Goal: Transaction & Acquisition: Purchase product/service

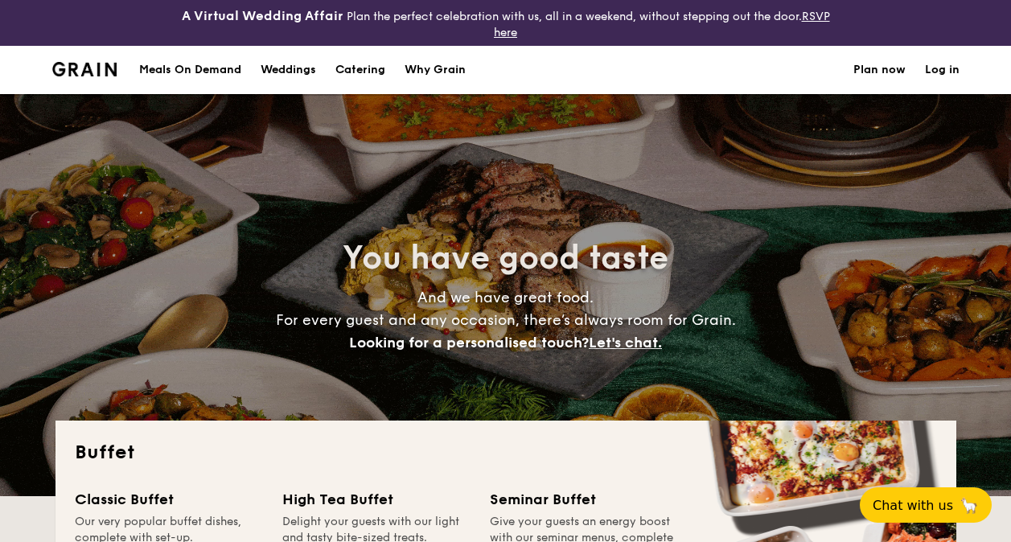
select select
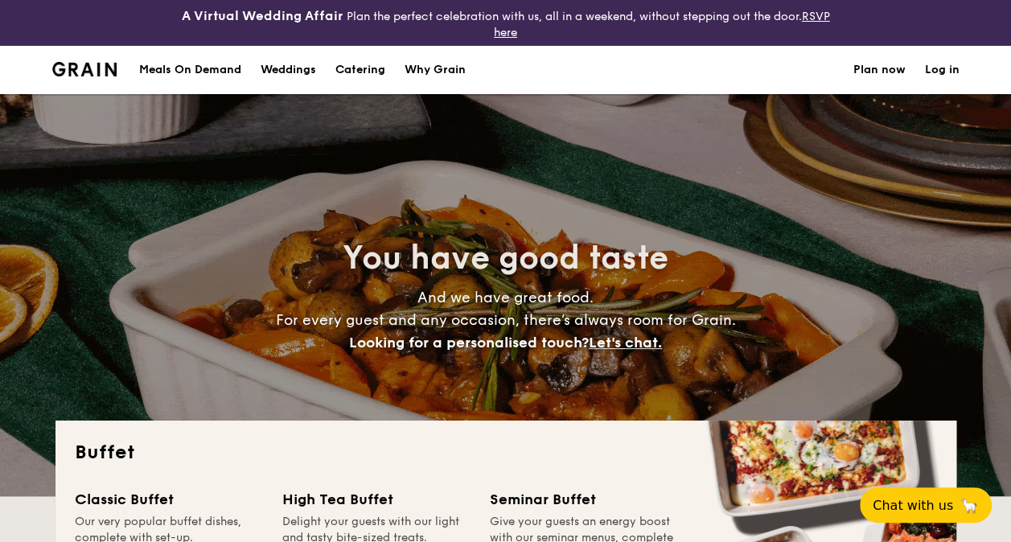
scroll to position [241, 0]
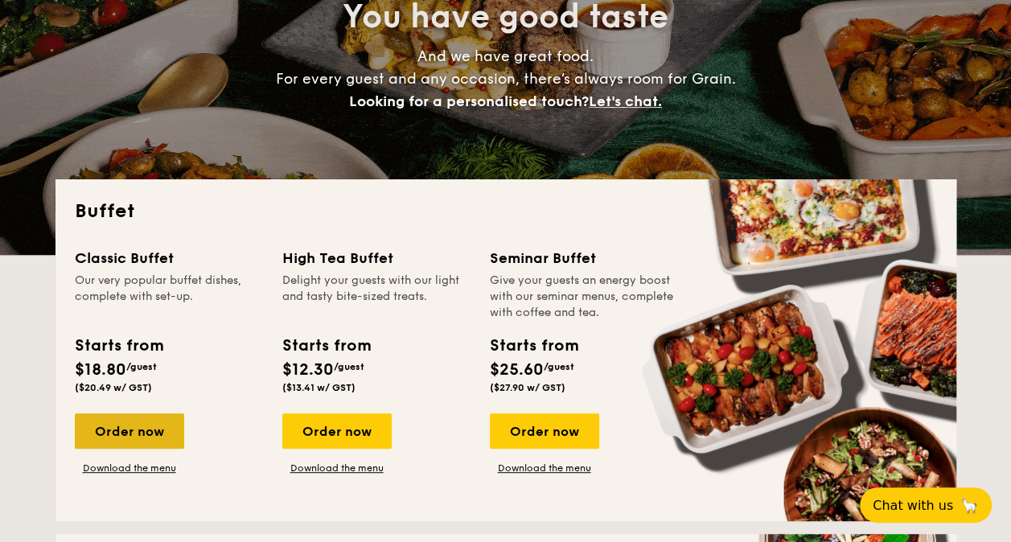
click at [118, 433] on div "Order now" at bounding box center [129, 430] width 109 height 35
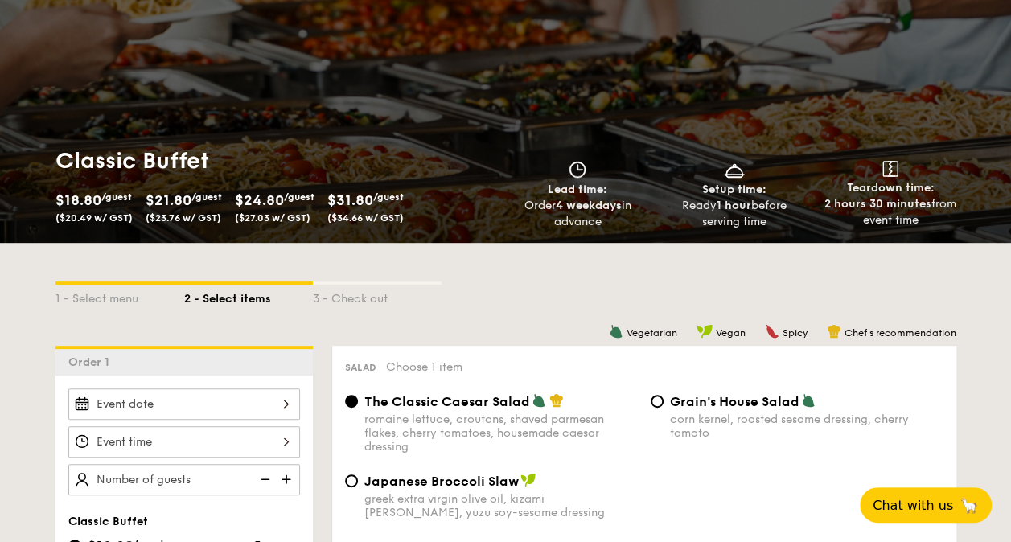
scroll to position [241, 0]
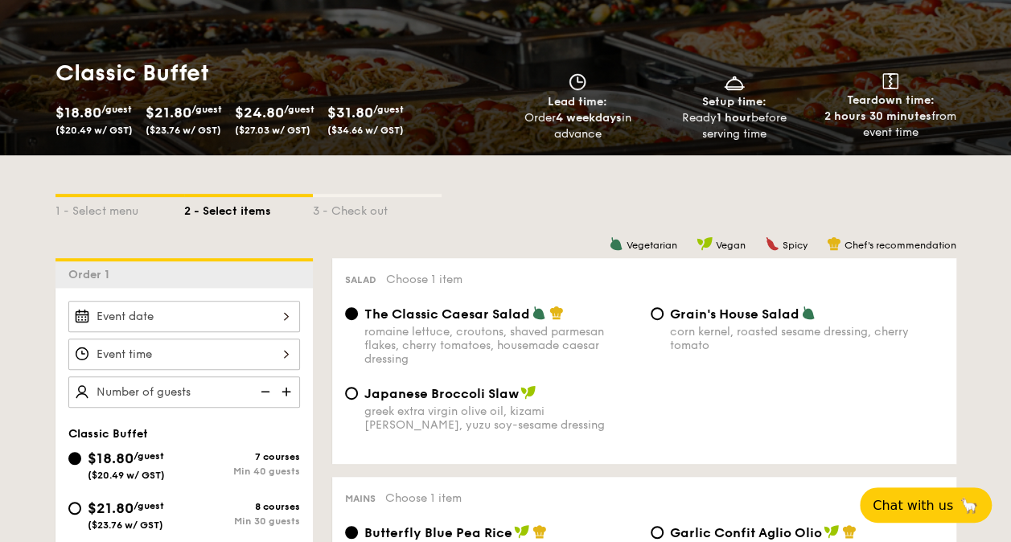
click at [251, 320] on div at bounding box center [184, 316] width 232 height 31
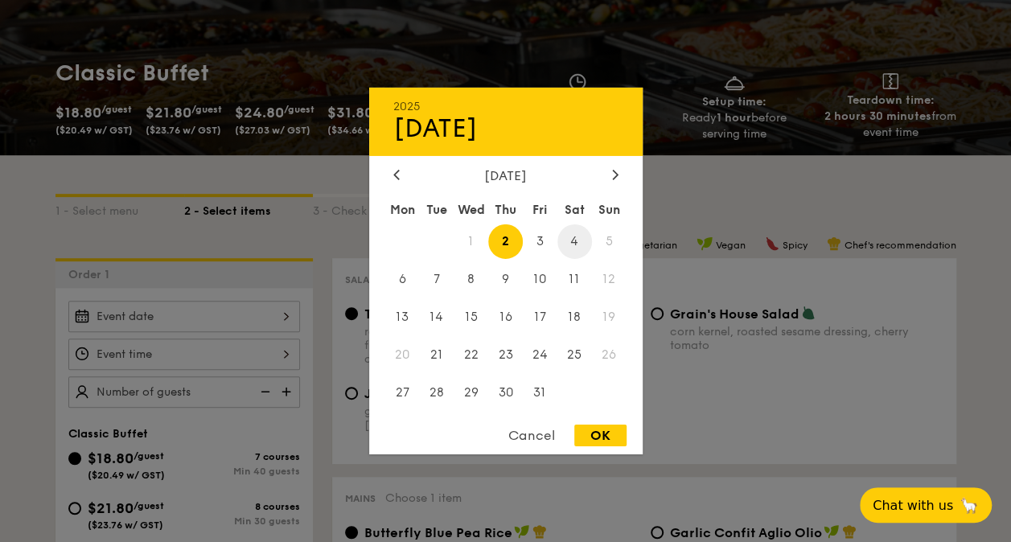
click at [580, 240] on span "4" at bounding box center [574, 241] width 35 height 35
click at [598, 437] on div "OK" at bounding box center [600, 436] width 52 height 22
type input "[DATE]"
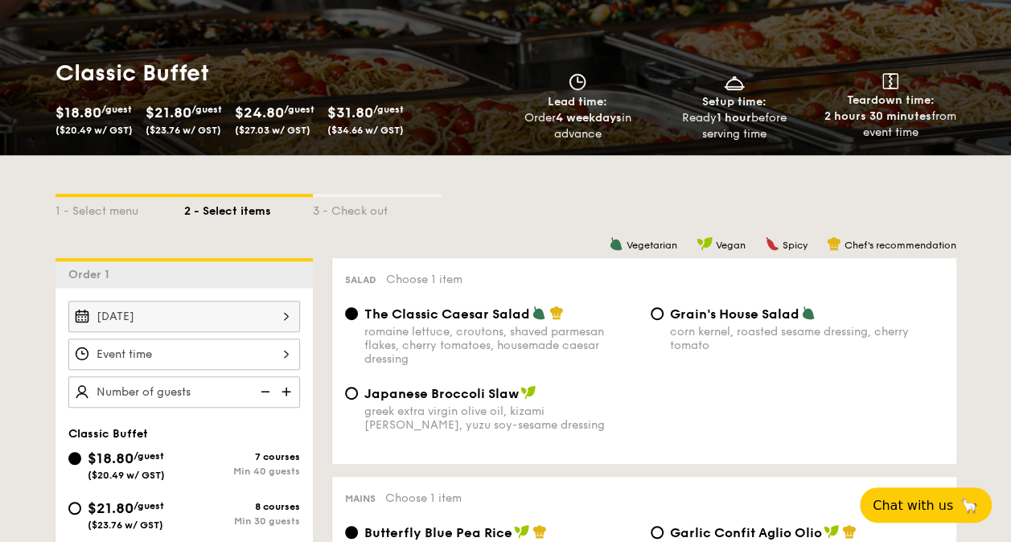
click at [112, 355] on div at bounding box center [184, 354] width 232 height 31
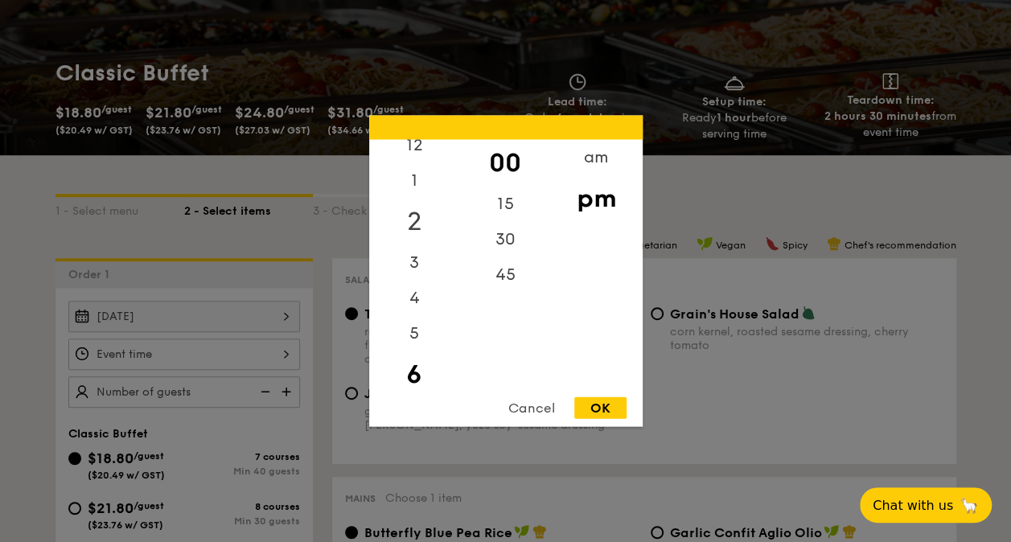
scroll to position [0, 0]
click at [416, 158] on div "12" at bounding box center [414, 163] width 91 height 47
click at [499, 241] on div "30" at bounding box center [505, 245] width 91 height 47
drag, startPoint x: 600, startPoint y: 406, endPoint x: 590, endPoint y: 402, distance: 10.5
click at [600, 407] on div "OK" at bounding box center [600, 408] width 52 height 22
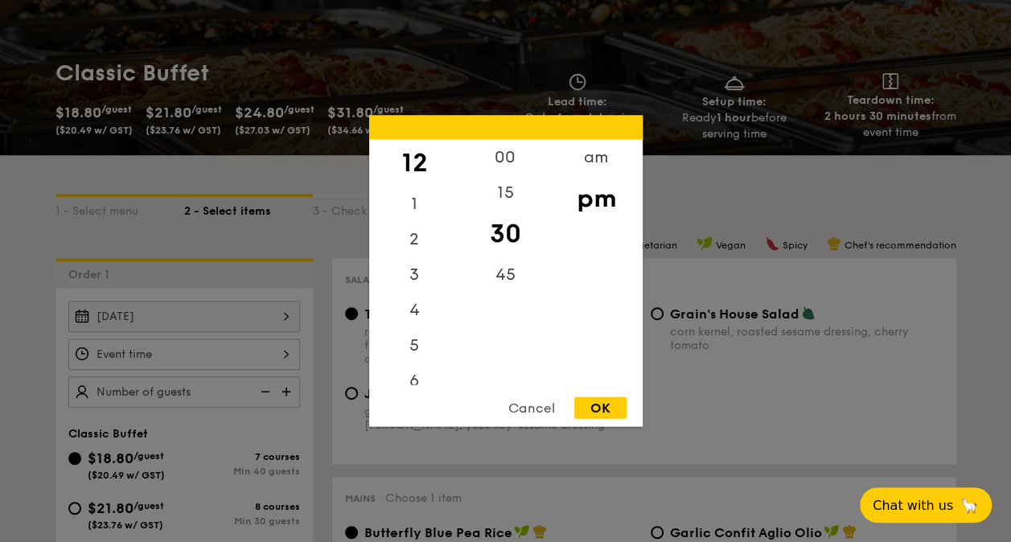
type input "12:30PM"
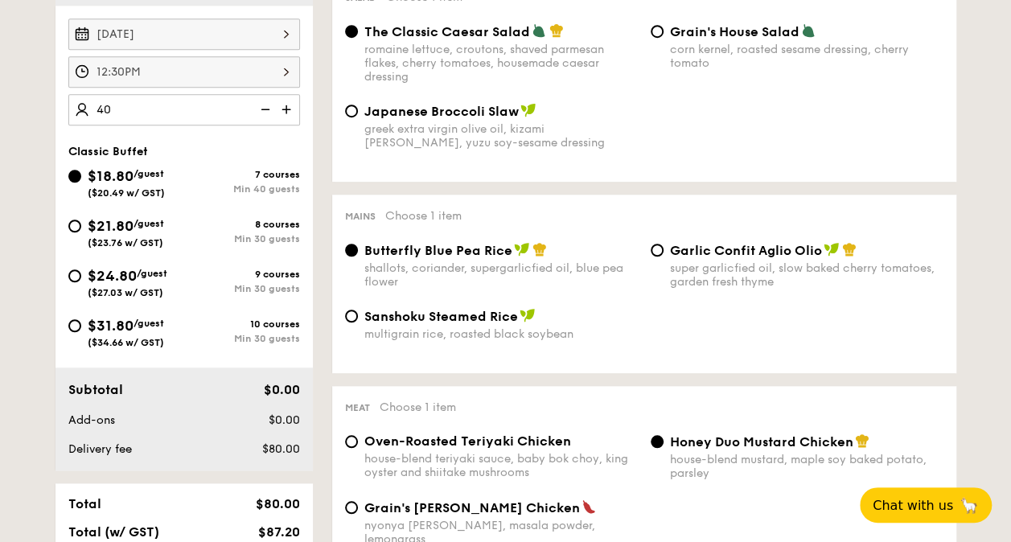
scroll to position [563, 0]
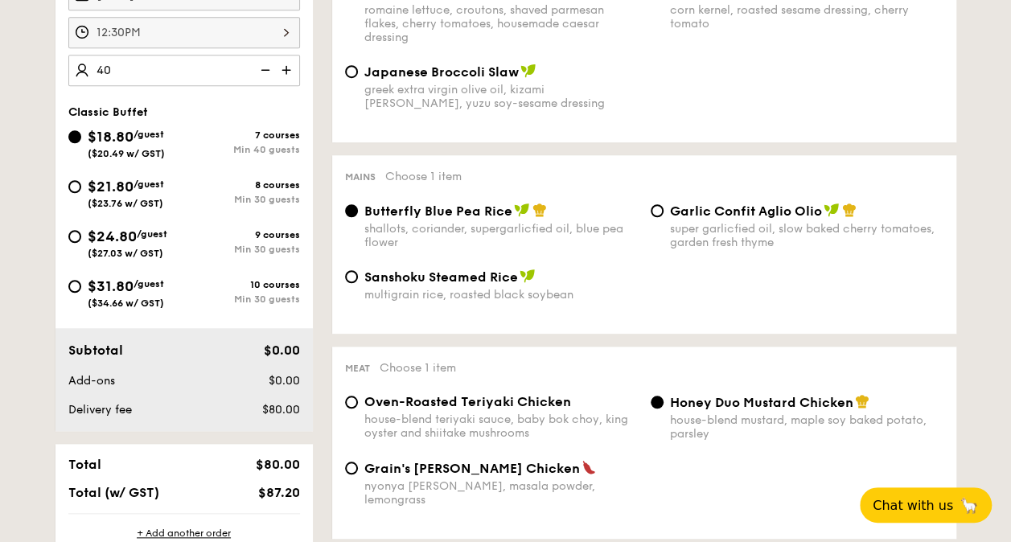
type input "40 guests"
click at [666, 206] on div "Garlic Confit Aglio Olio super garlicfied oil, slow baked cherry tomatoes, gard…" at bounding box center [797, 226] width 306 height 47
click at [661, 211] on input "Garlic Confit Aglio Olio super garlicfied oil, slow baked cherry tomatoes, gard…" at bounding box center [657, 210] width 13 height 13
radio input "true"
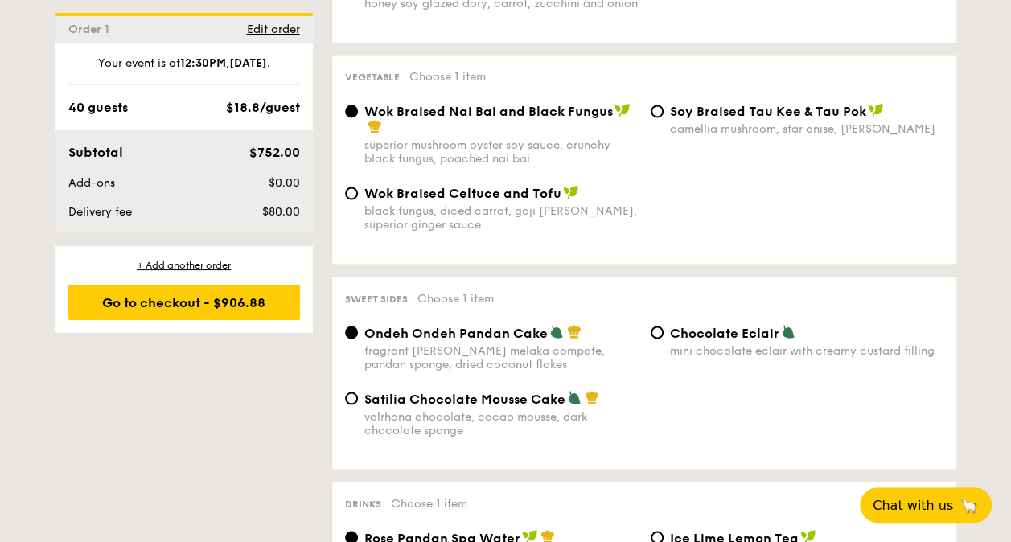
scroll to position [1287, 0]
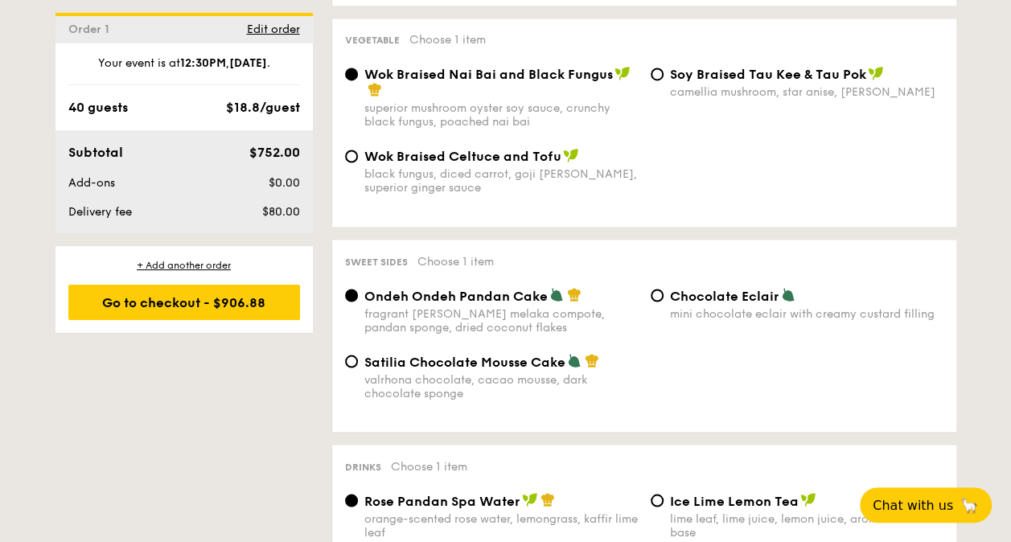
click at [696, 292] on span "Chocolate Eclair" at bounding box center [724, 295] width 109 height 15
click at [663, 292] on input "Chocolate Eclair mini chocolate eclair with creamy custard filling" at bounding box center [657, 295] width 13 height 13
radio input "true"
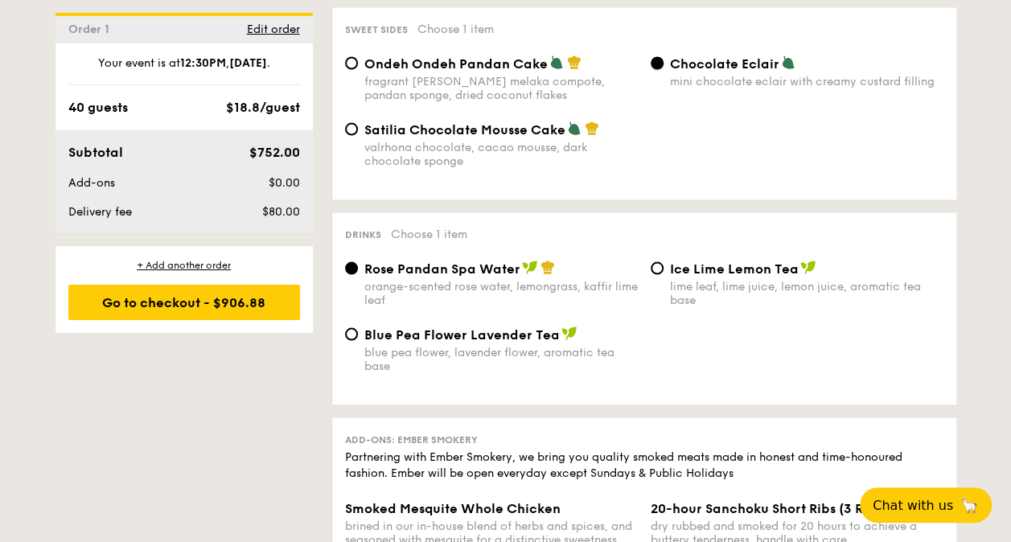
scroll to position [1528, 0]
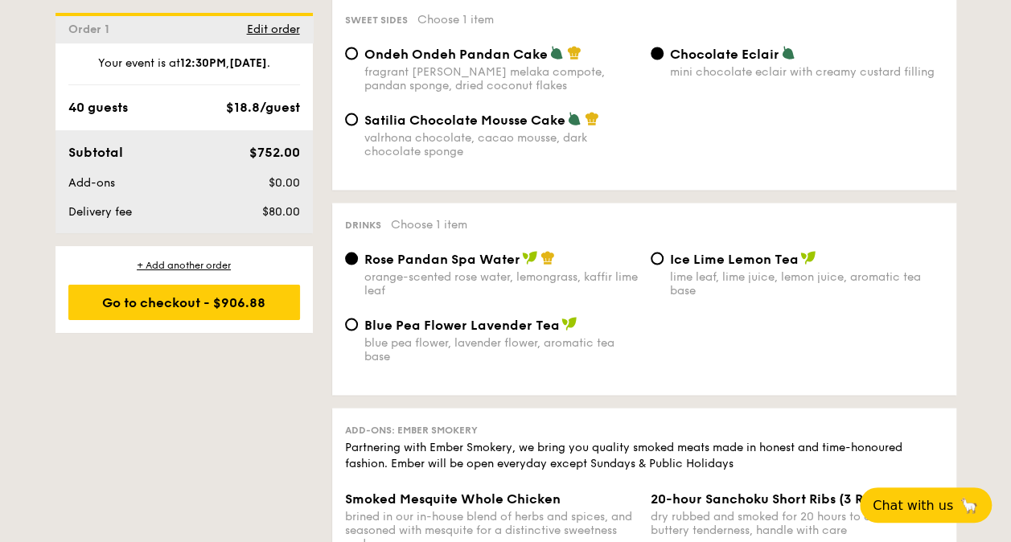
click at [454, 328] on span "Blue Pea Flower Lavender Tea" at bounding box center [461, 325] width 195 height 15
click at [358, 328] on input "Blue Pea Flower Lavender Tea blue pea flower, lavender flower, aromatic tea base" at bounding box center [351, 324] width 13 height 13
radio input "true"
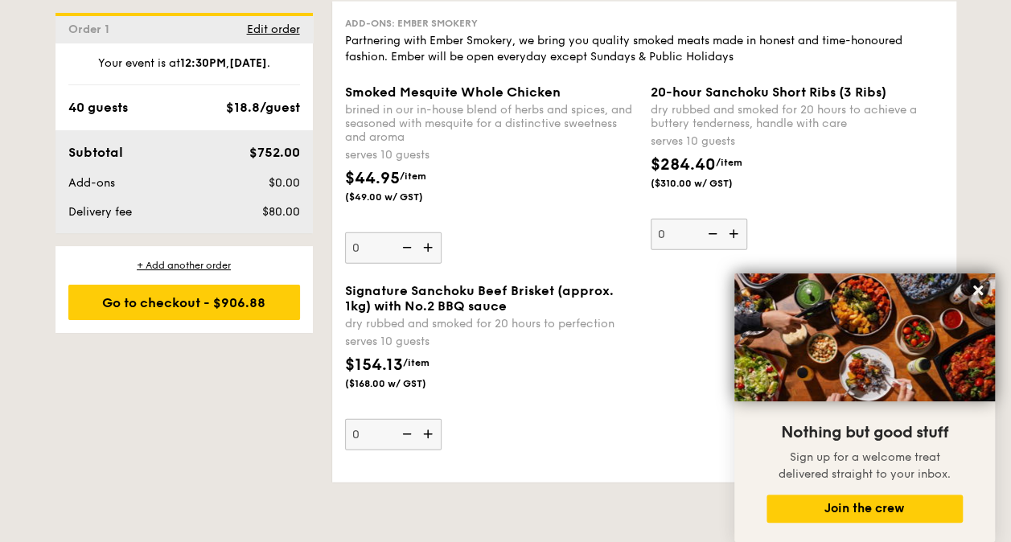
scroll to position [2011, 0]
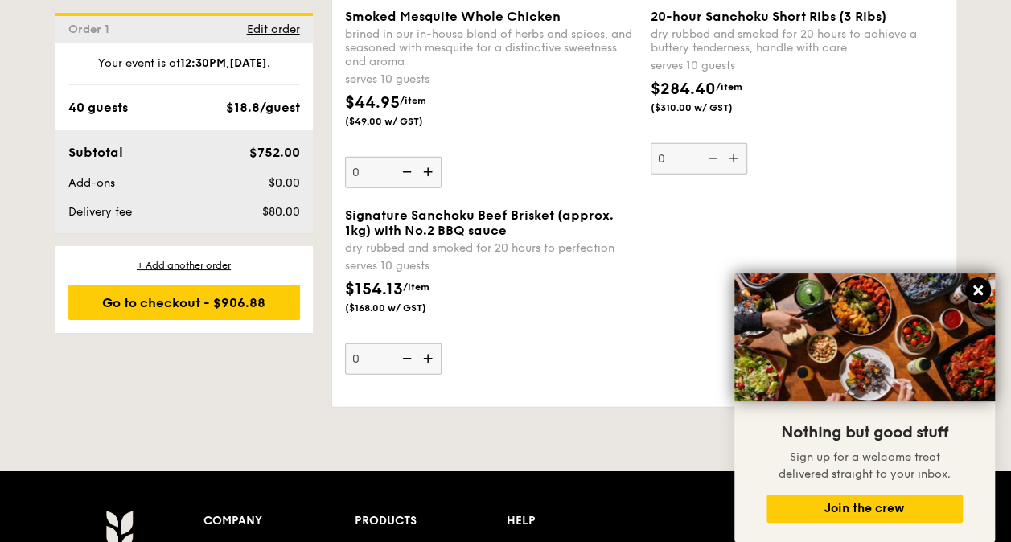
click at [988, 290] on button at bounding box center [978, 290] width 26 height 26
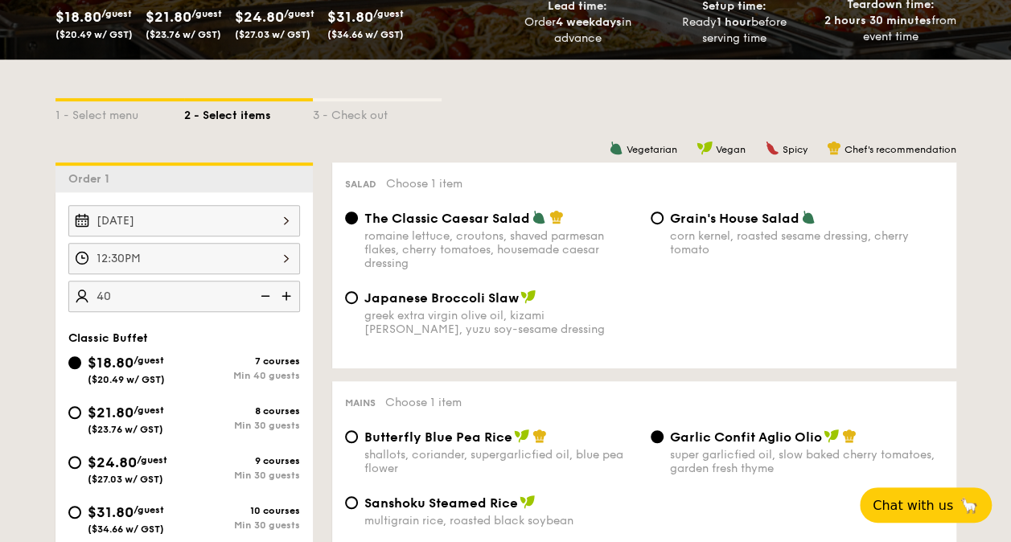
scroll to position [402, 0]
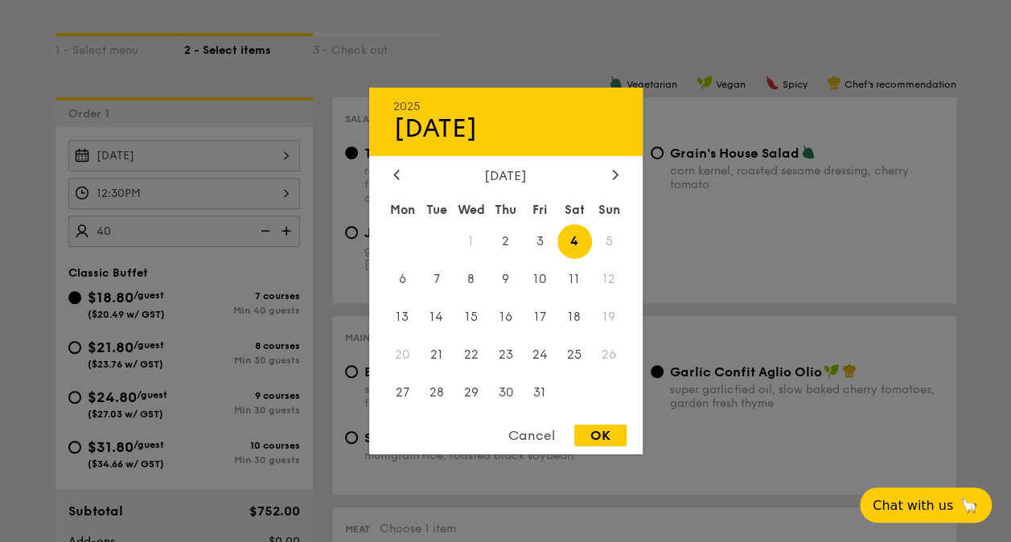
click at [254, 152] on div "Oct 04, 2025 2025 Oct 04 October 2025 Mon Tue Wed Thu Fri Sat Sun 1 2 3 4 5 6 7…" at bounding box center [184, 155] width 232 height 31
click at [578, 245] on span "4" at bounding box center [574, 241] width 35 height 35
click at [599, 439] on div "OK" at bounding box center [600, 436] width 52 height 22
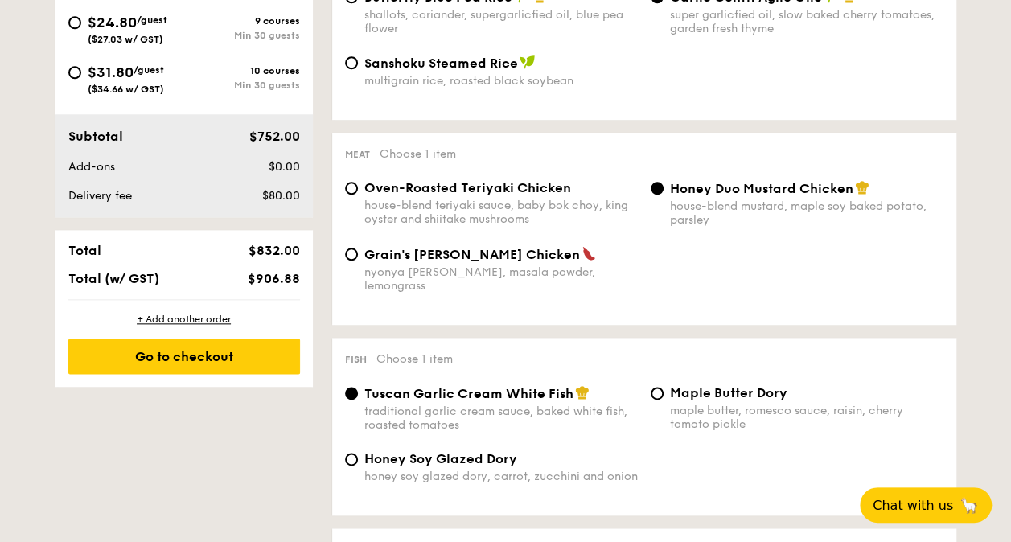
scroll to position [804, 0]
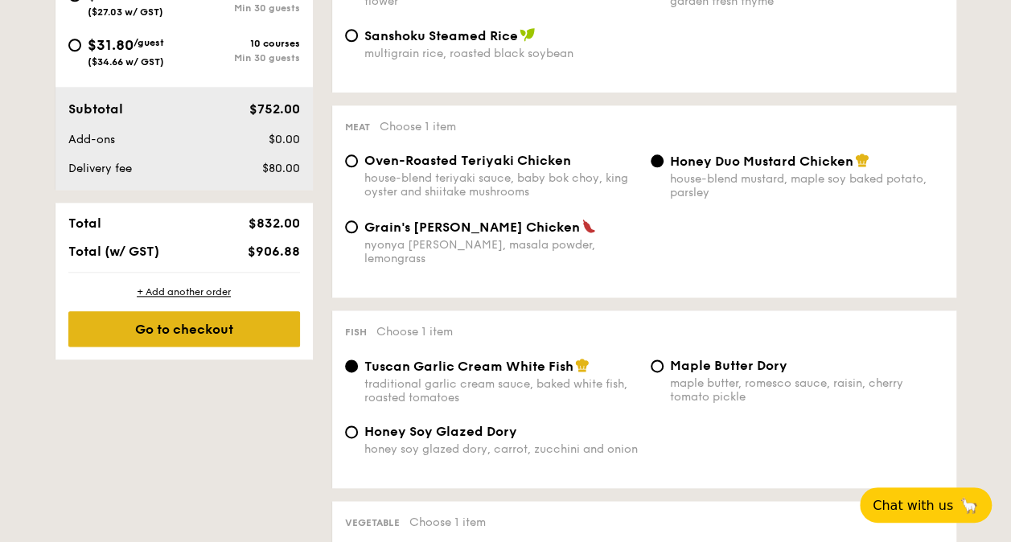
click at [195, 330] on div "Go to checkout" at bounding box center [184, 328] width 232 height 35
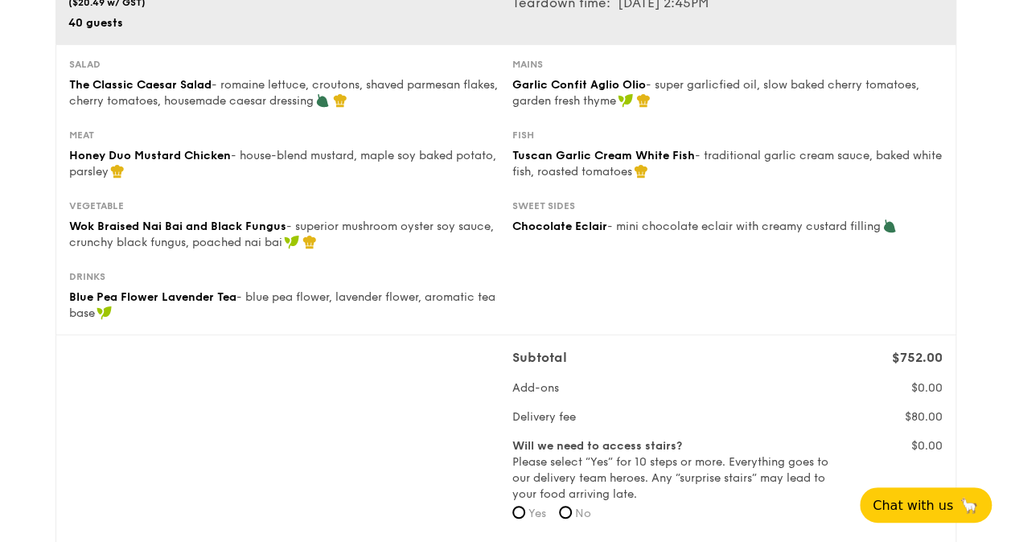
scroll to position [161, 0]
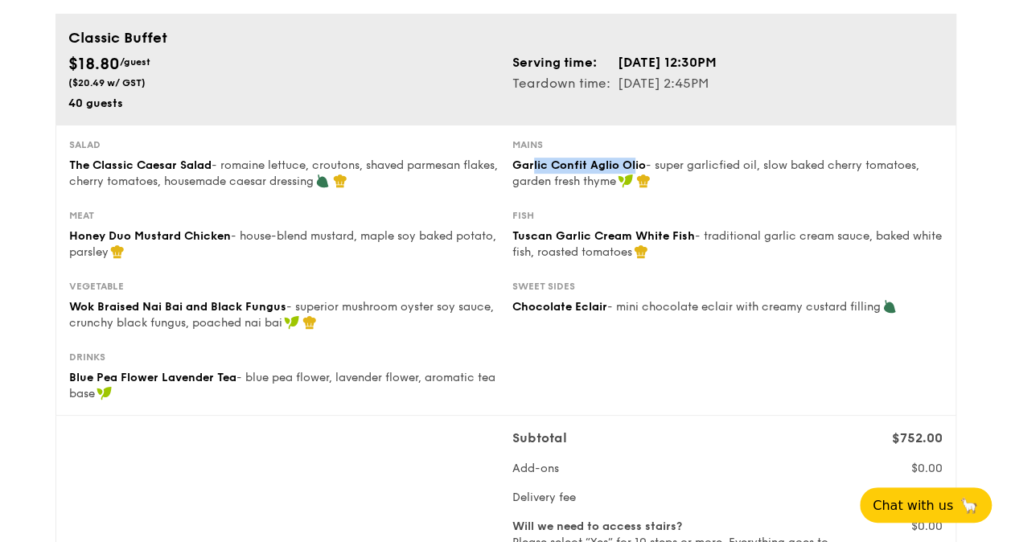
drag, startPoint x: 532, startPoint y: 162, endPoint x: 633, endPoint y: 165, distance: 100.6
click at [633, 165] on span "Garlic Confit Aglio Olio" at bounding box center [579, 165] width 134 height 14
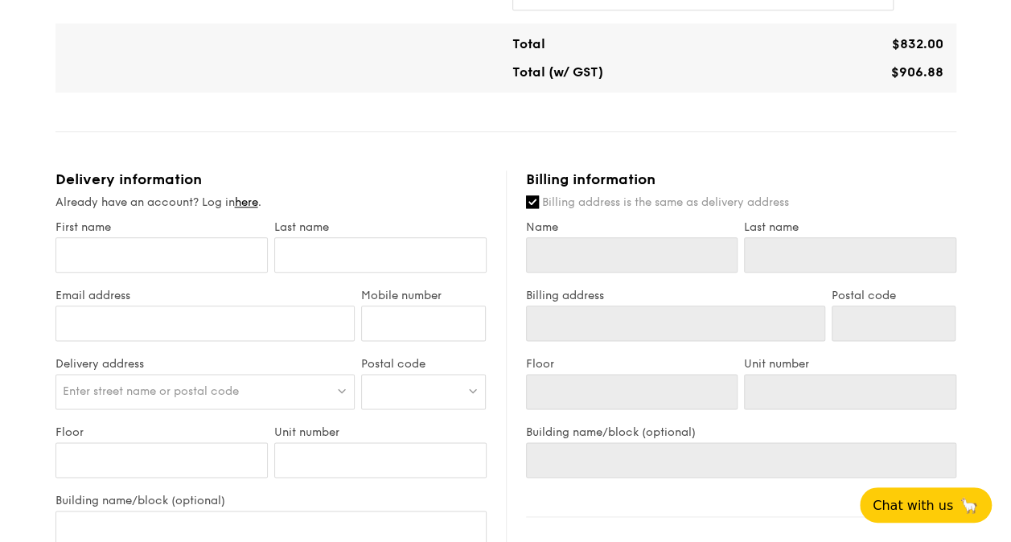
scroll to position [885, 0]
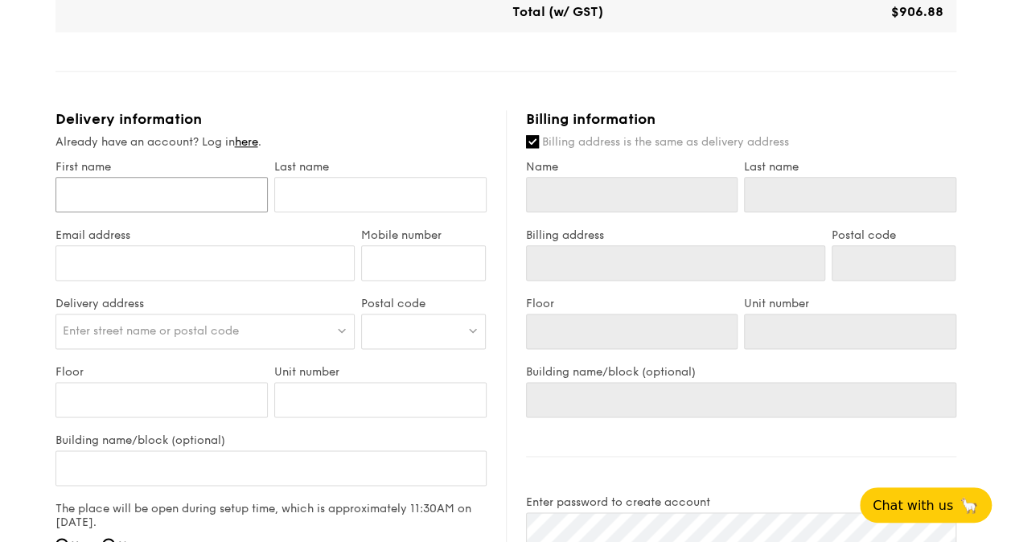
click at [212, 195] on input "First name" at bounding box center [161, 194] width 212 height 35
type input "N"
type input "J"
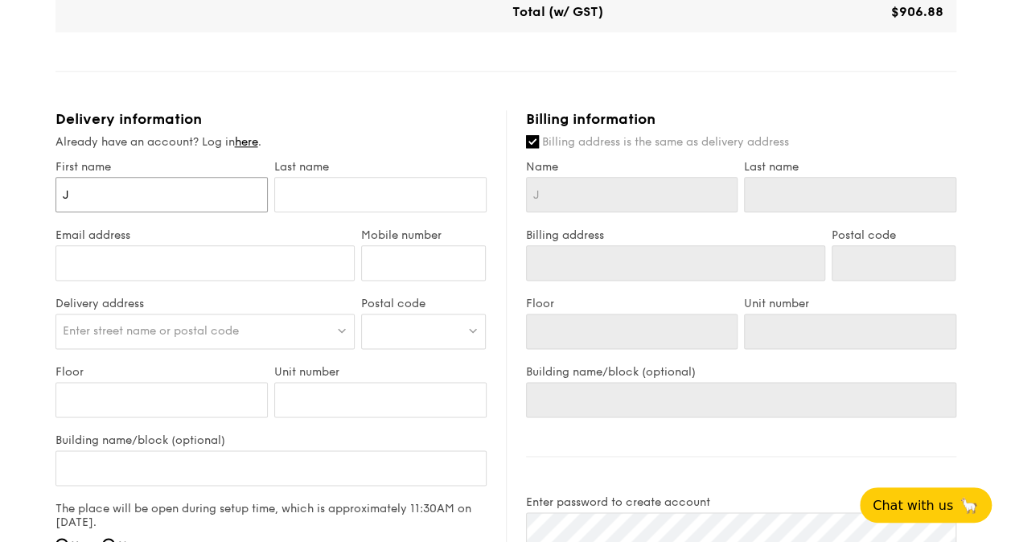
type input "Ju"
type input "Jun"
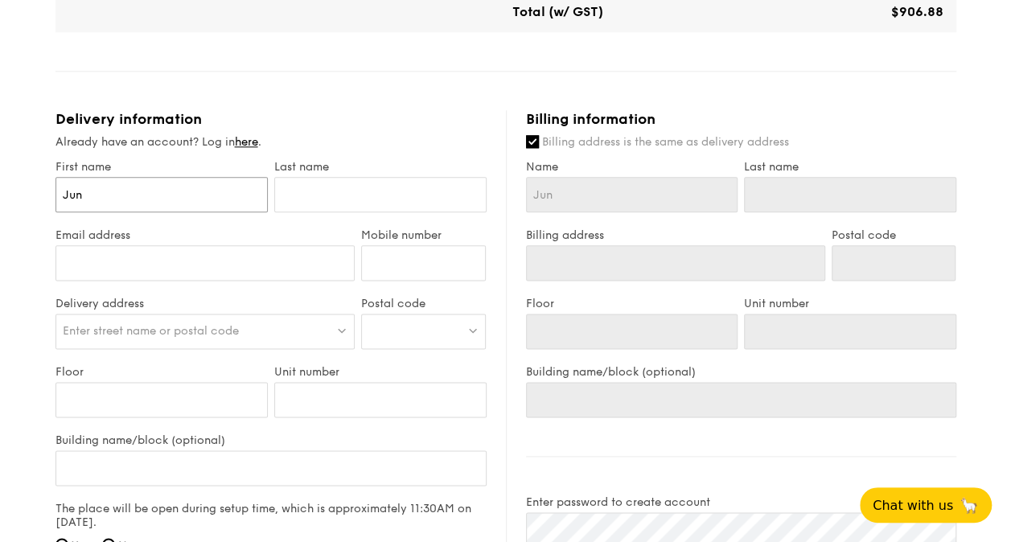
type input "Jun"
type input "Jun H"
type input "[PERSON_NAME]"
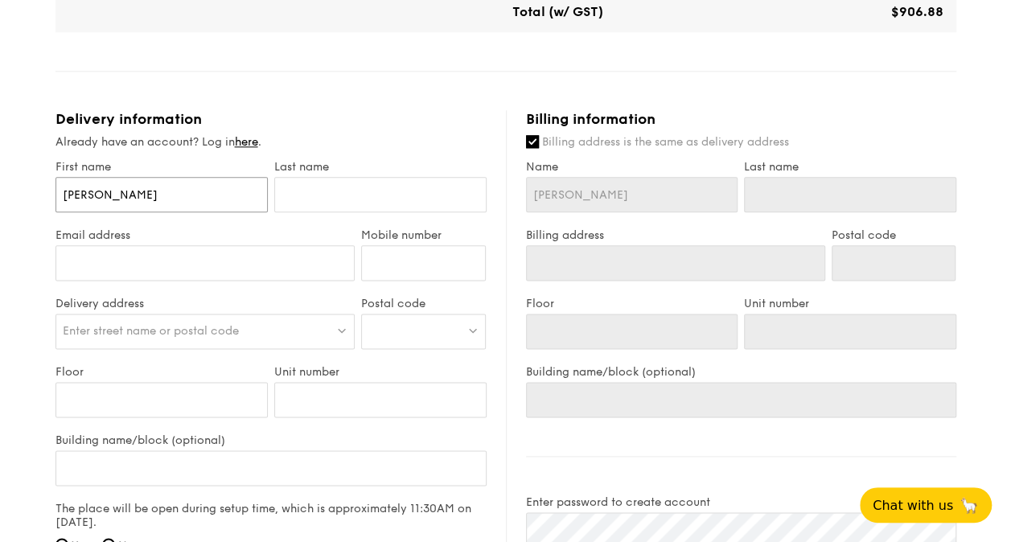
type input "[PERSON_NAME]"
click at [362, 182] on input "text" at bounding box center [380, 194] width 212 height 35
type input "N"
type input "[PERSON_NAME]"
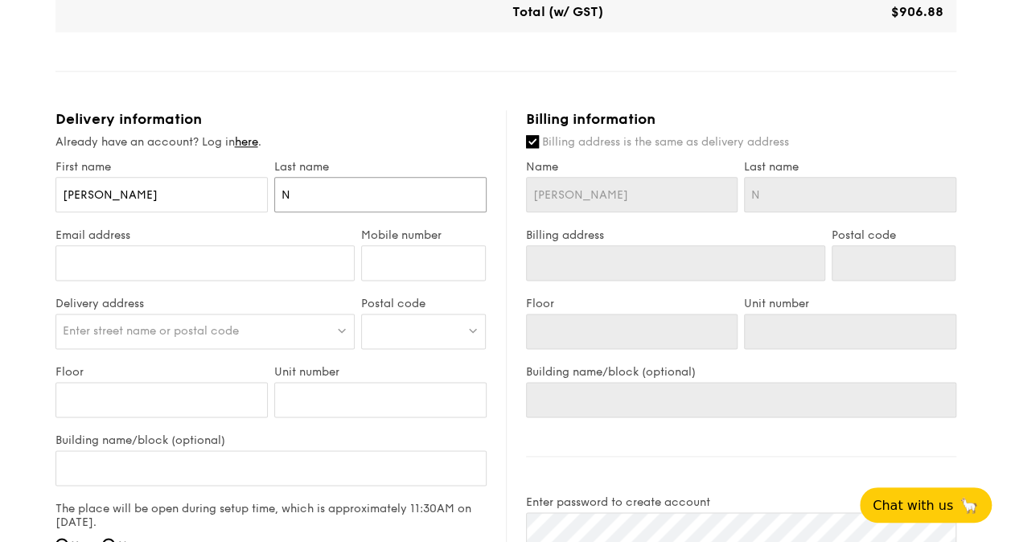
type input "[PERSON_NAME]"
click at [240, 261] on input "Email address" at bounding box center [205, 262] width 300 height 35
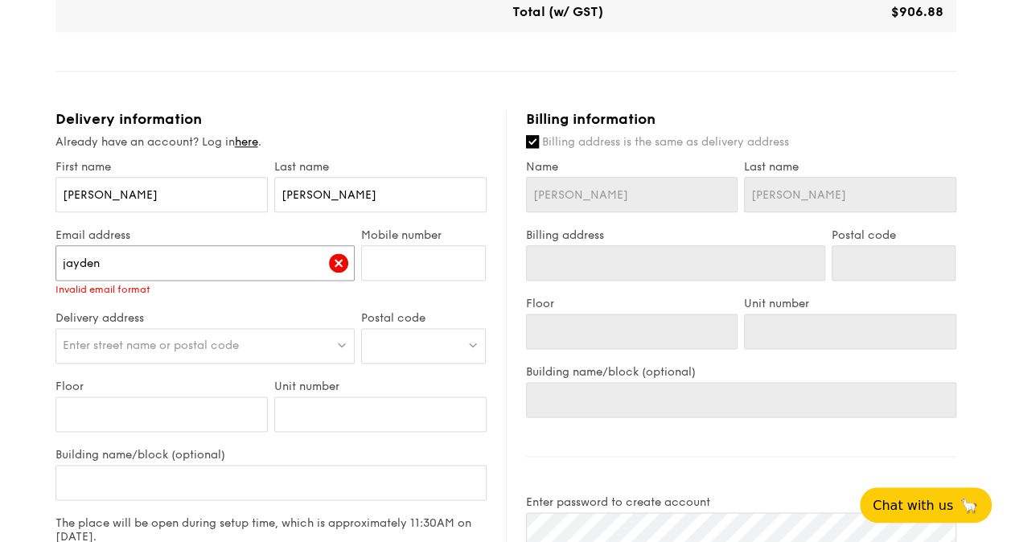
type input "[EMAIL_ADDRESS][DOMAIN_NAME]"
type input "92282933"
click at [210, 349] on span "Enter street name or postal code" at bounding box center [151, 346] width 176 height 14
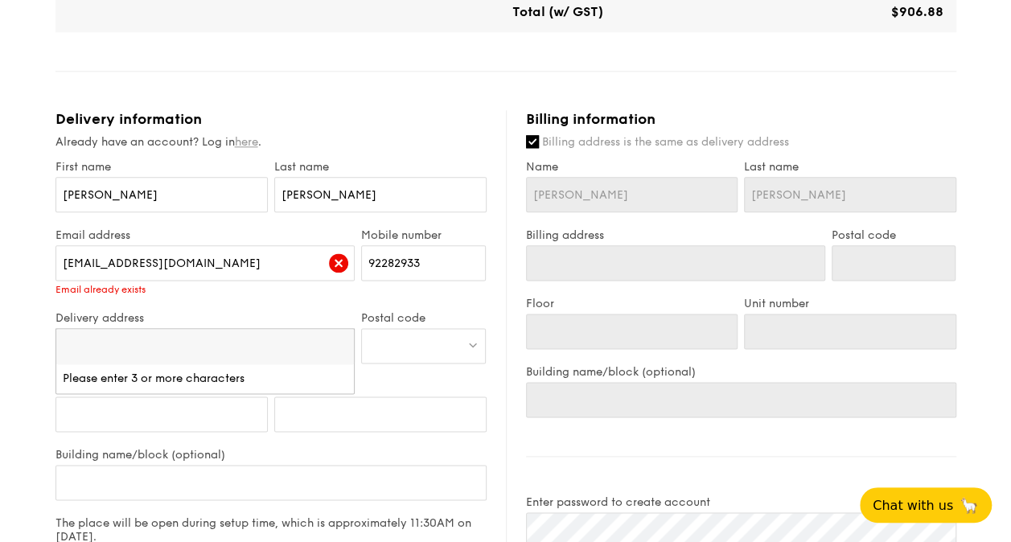
click at [240, 142] on link "here" at bounding box center [246, 142] width 23 height 14
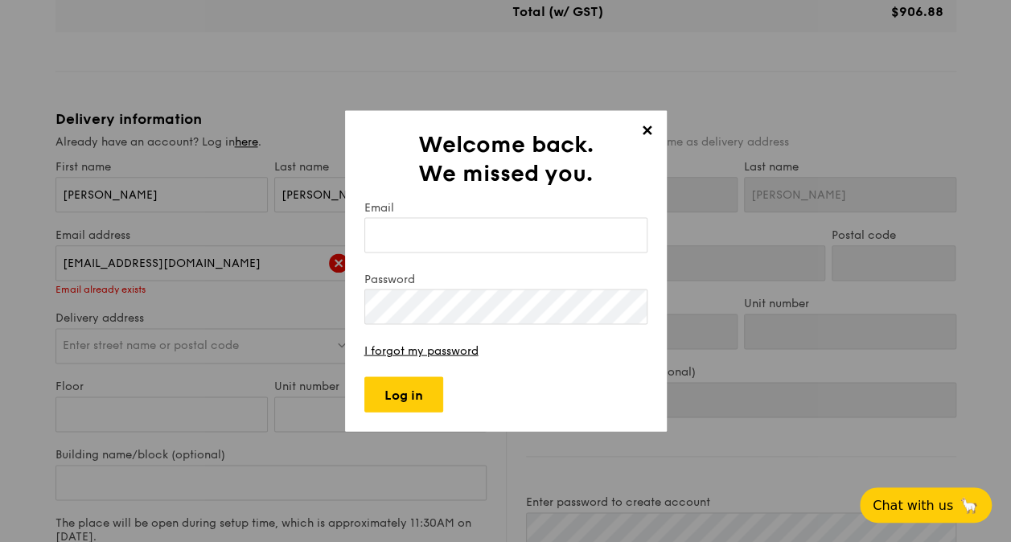
click at [420, 220] on input "Email" at bounding box center [505, 235] width 283 height 35
type input "[EMAIL_ADDRESS][DOMAIN_NAME]"
click at [407, 354] on link "I forgot my password" at bounding box center [421, 351] width 114 height 14
click at [643, 127] on span "✕" at bounding box center [647, 133] width 23 height 23
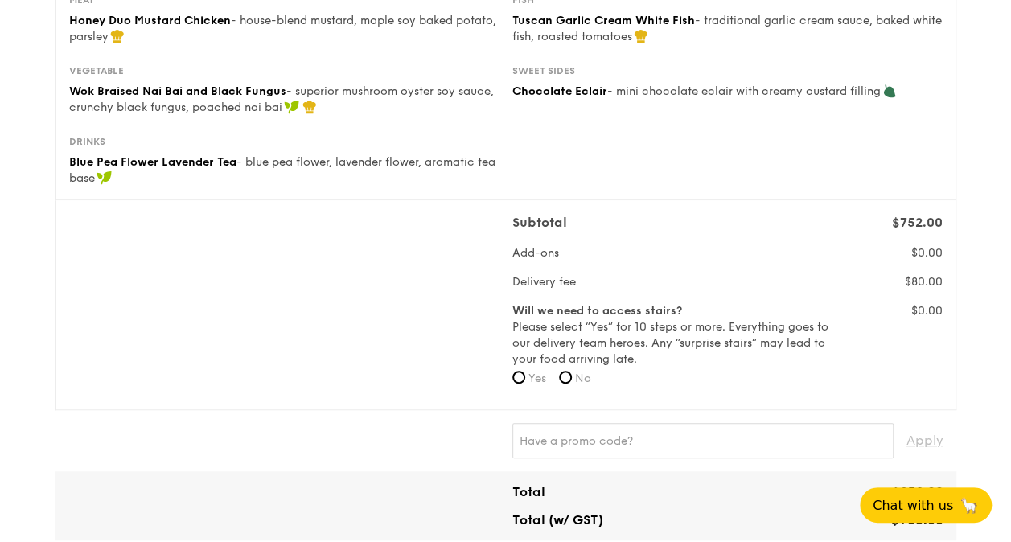
scroll to position [0, 0]
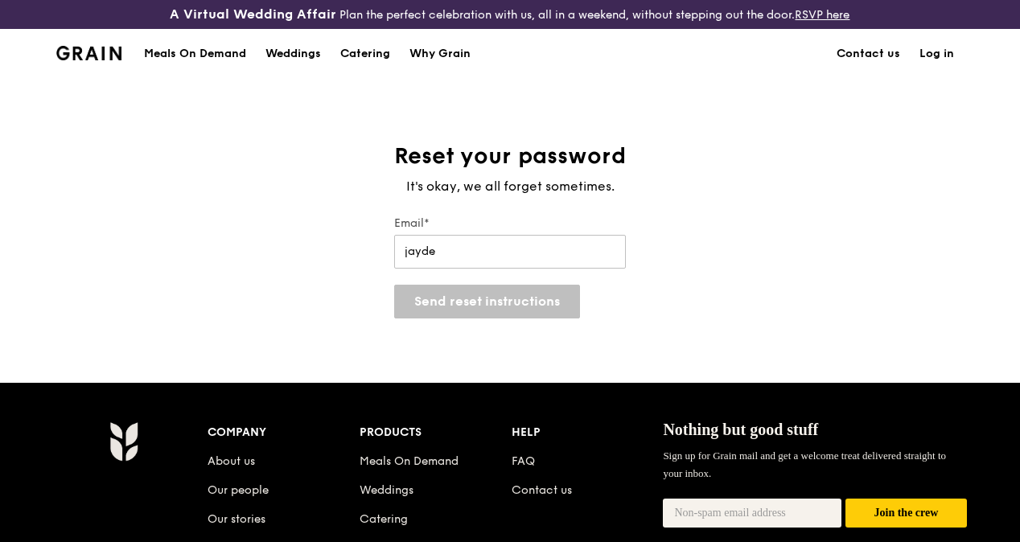
type input "[EMAIL_ADDRESS][DOMAIN_NAME]"
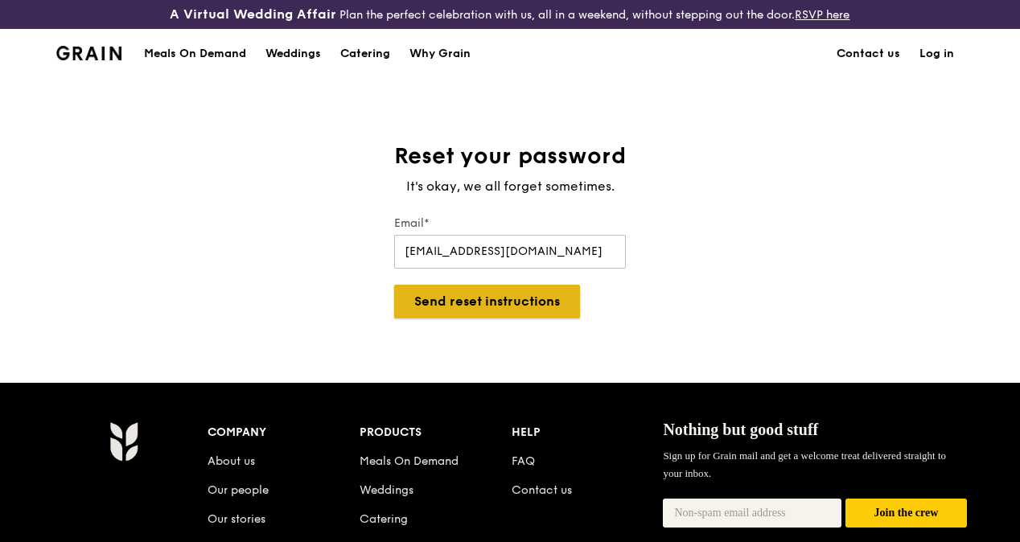
click at [500, 307] on button "Send reset instructions" at bounding box center [487, 302] width 186 height 34
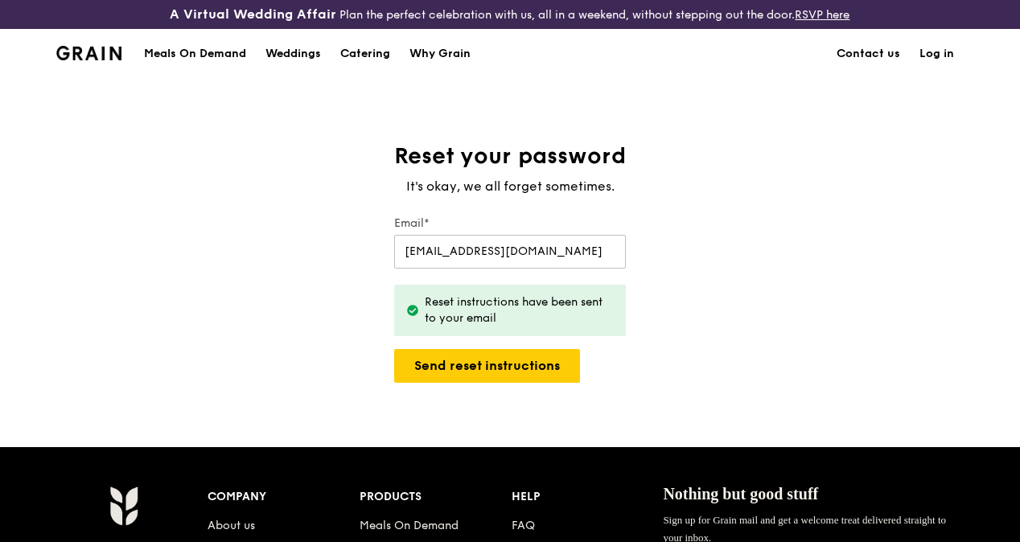
click at [948, 66] on link "Log in" at bounding box center [937, 54] width 54 height 48
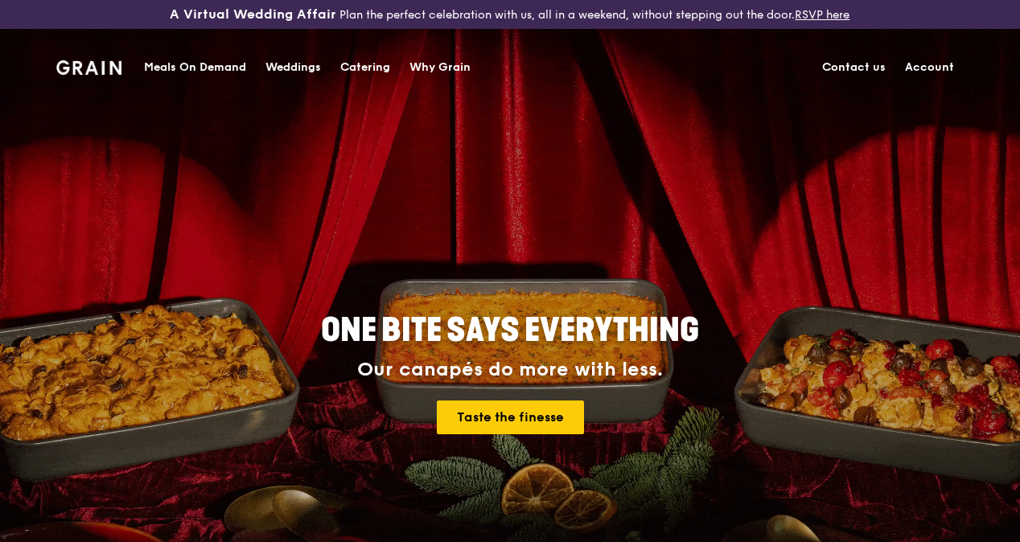
click at [943, 69] on link "Account" at bounding box center [929, 67] width 68 height 48
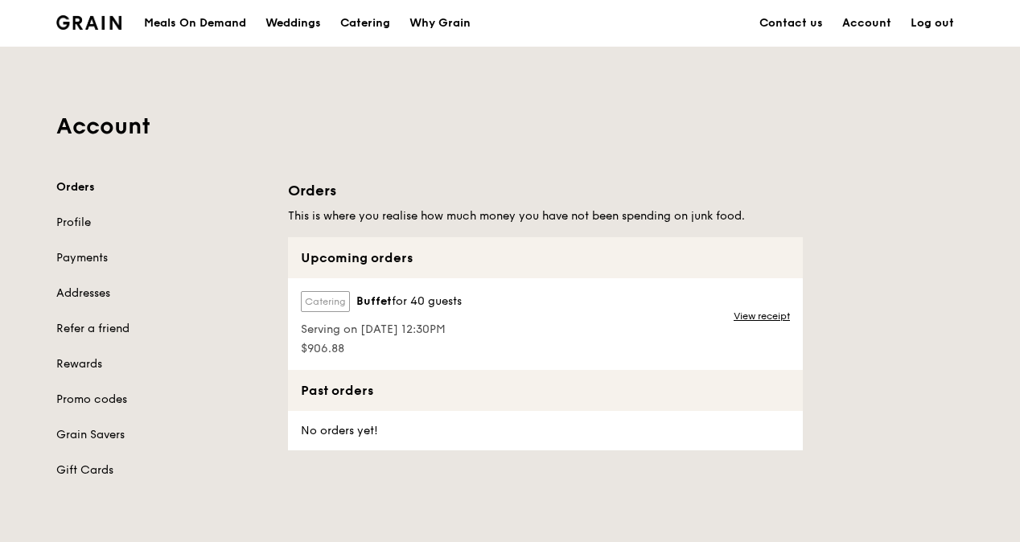
scroll to position [161, 0]
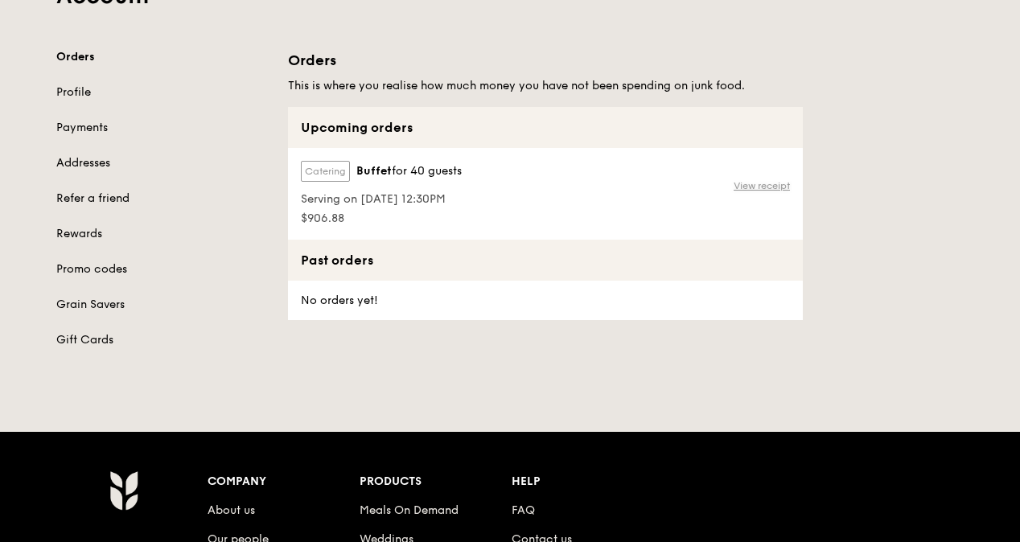
click at [763, 192] on link "View receipt" at bounding box center [761, 185] width 56 height 13
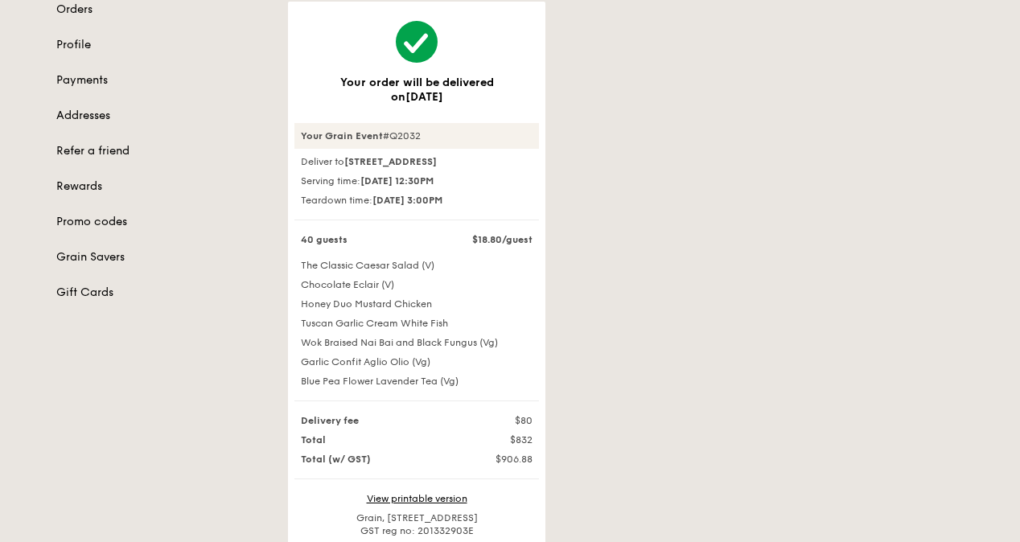
scroll to position [241, 0]
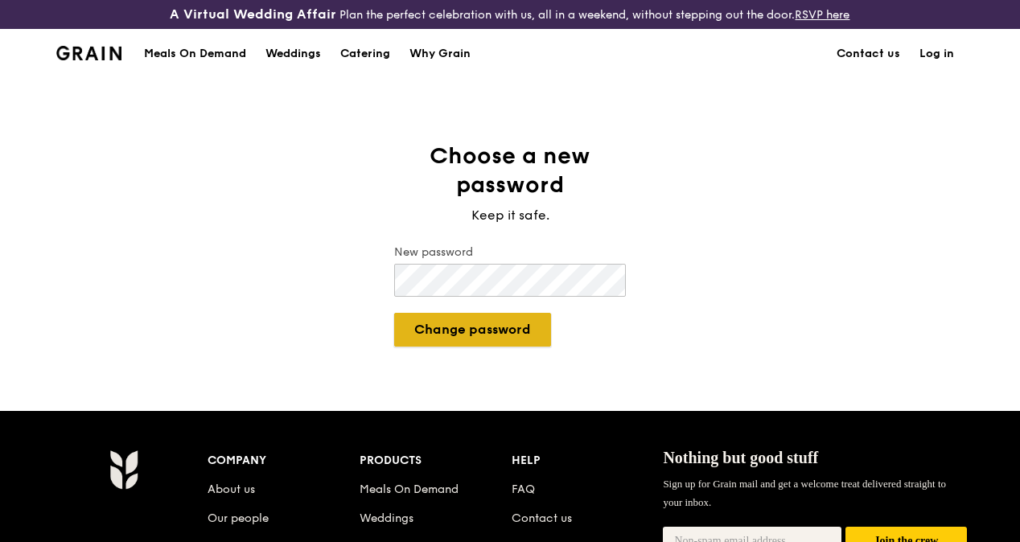
click at [513, 342] on button "Change password" at bounding box center [472, 330] width 157 height 34
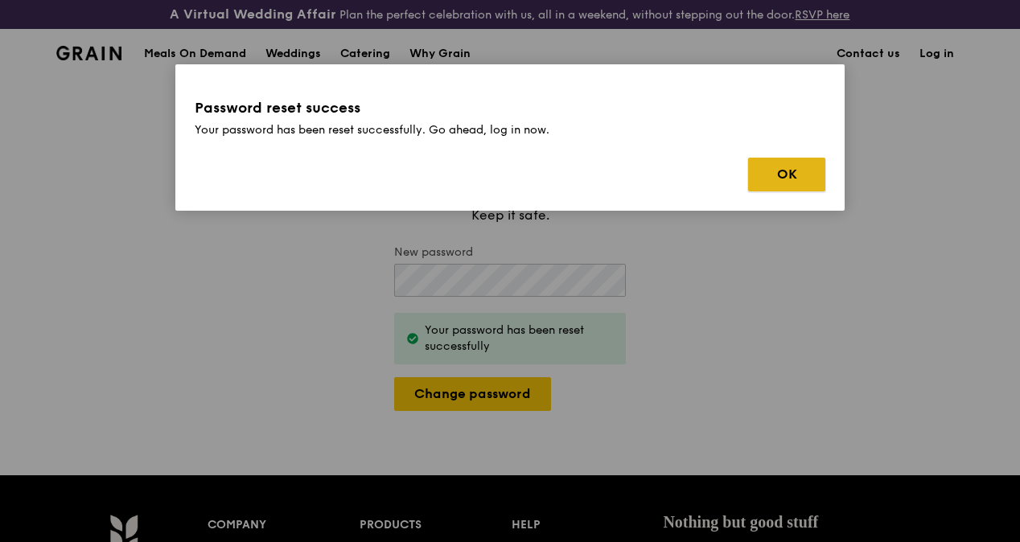
click at [807, 159] on button "OK" at bounding box center [786, 175] width 77 height 34
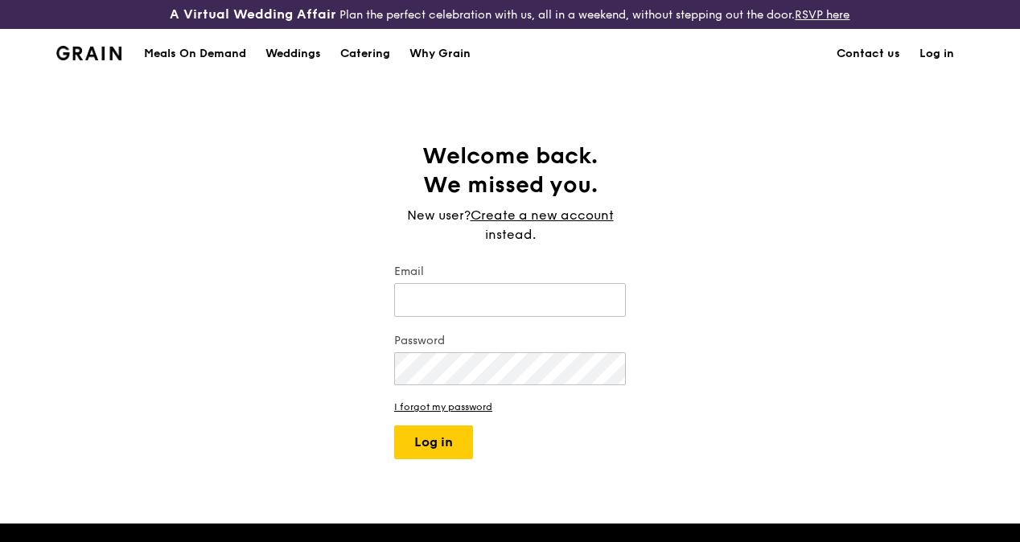
click at [939, 68] on link "Log in" at bounding box center [937, 54] width 54 height 48
click at [938, 68] on link "Log in" at bounding box center [937, 54] width 54 height 48
click at [460, 302] on input "Email" at bounding box center [510, 300] width 232 height 34
click at [467, 317] on input "jayden.ng" at bounding box center [510, 300] width 232 height 34
type input "[EMAIL_ADDRESS][DOMAIN_NAME]"
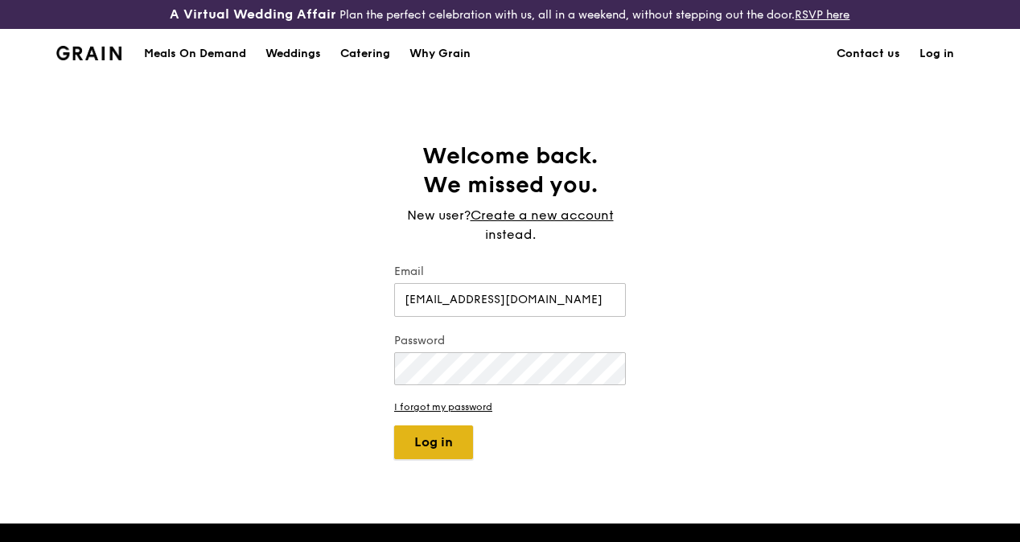
click at [437, 459] on button "Log in" at bounding box center [433, 442] width 79 height 34
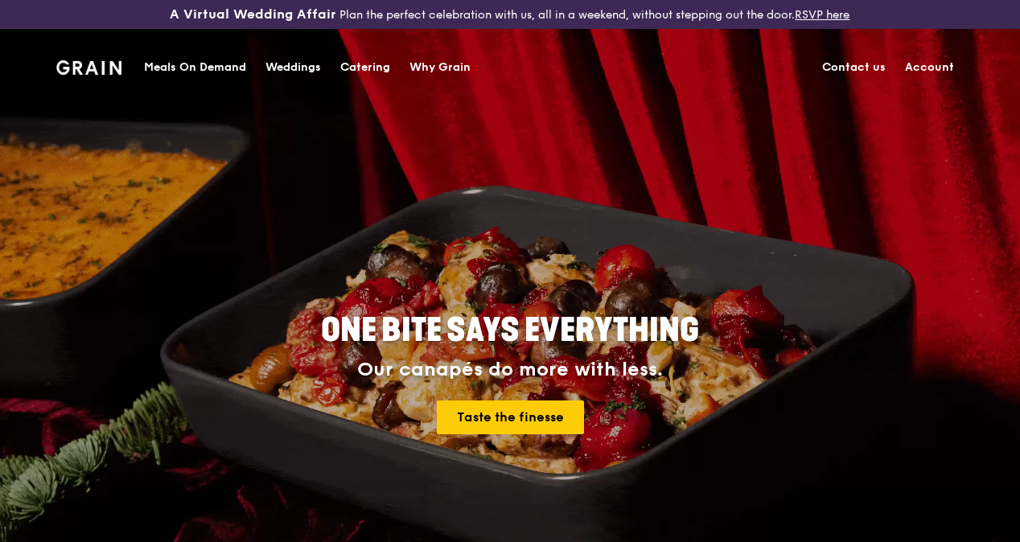
click at [359, 64] on div "Catering" at bounding box center [365, 67] width 50 height 48
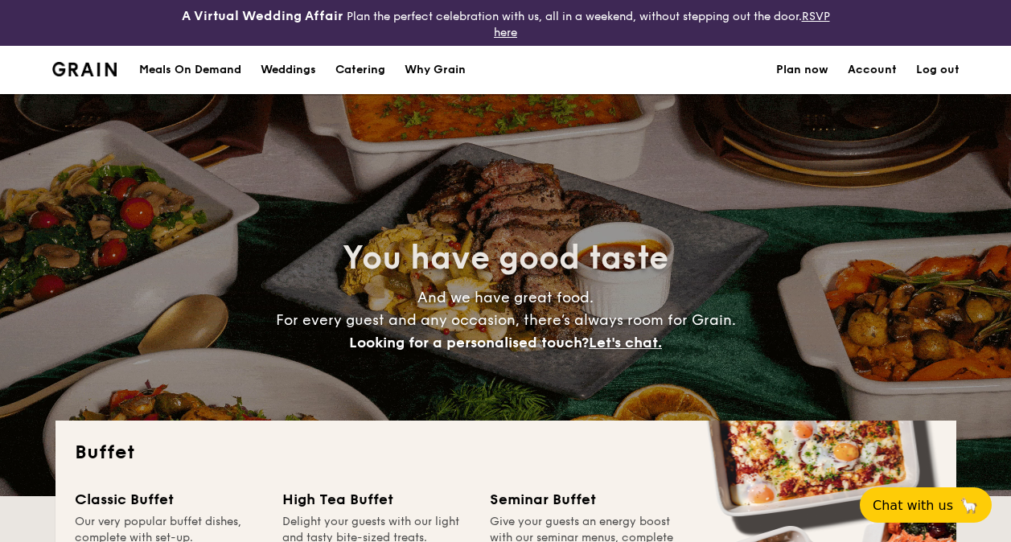
select select
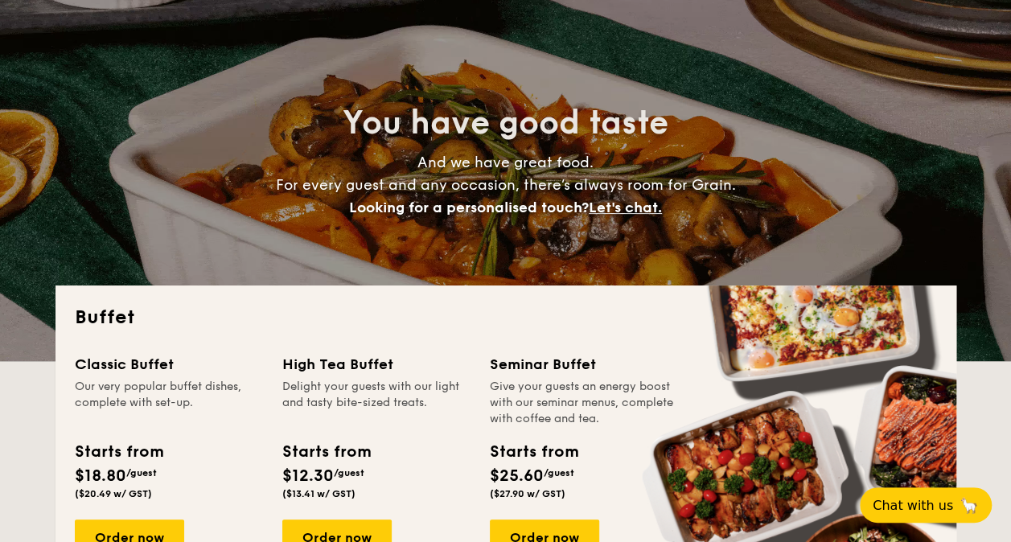
scroll to position [241, 0]
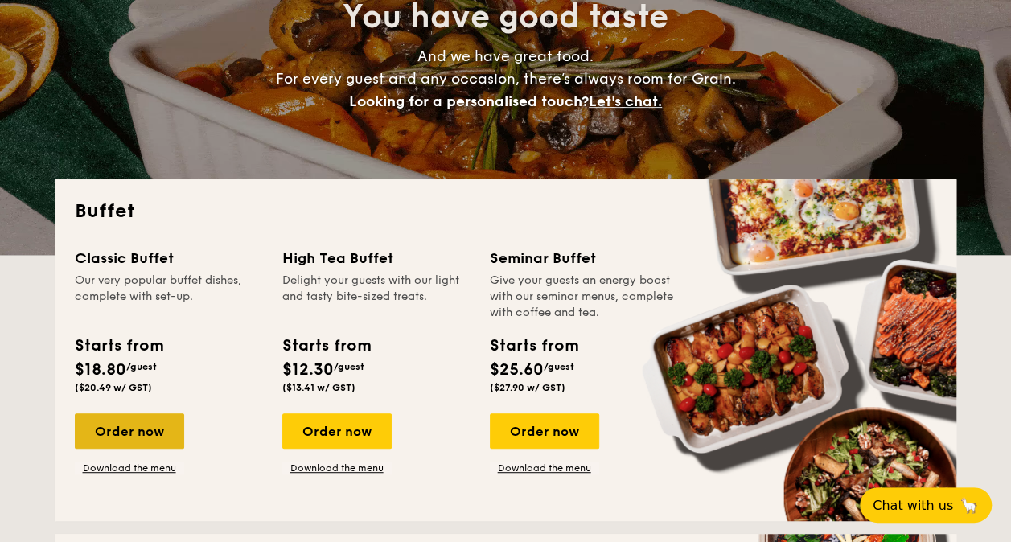
click at [141, 440] on div "Order now" at bounding box center [129, 430] width 109 height 35
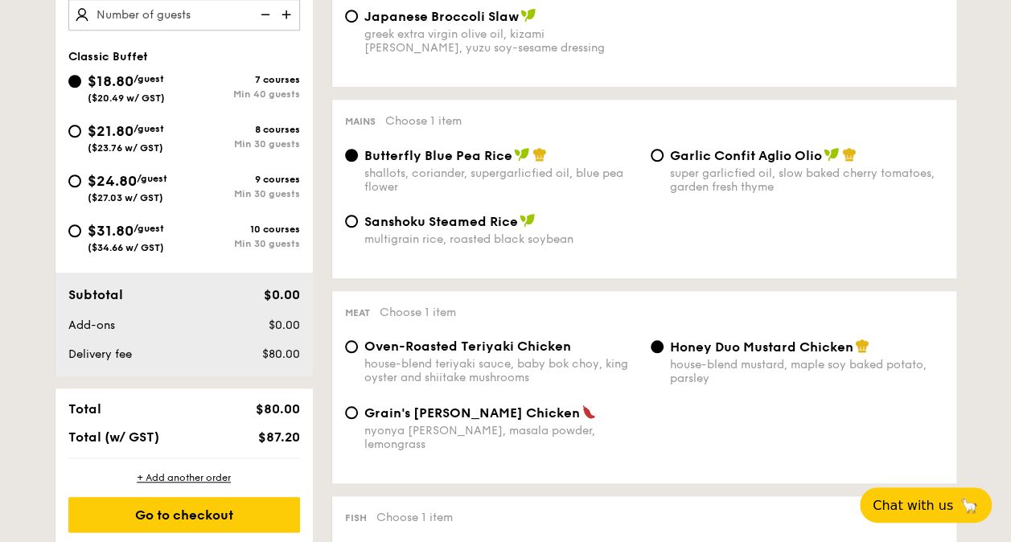
scroll to position [643, 0]
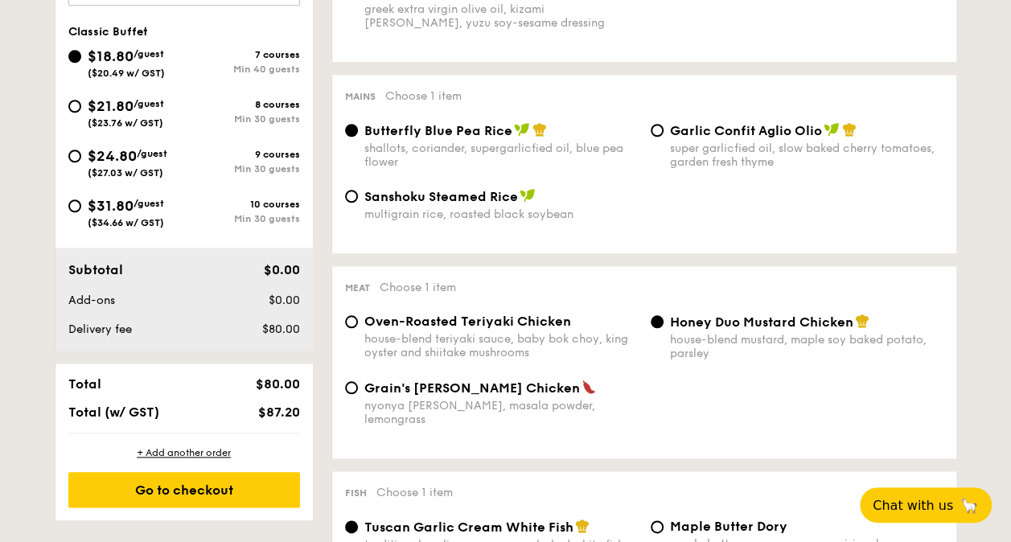
click at [763, 121] on div "Mains Choose 1 item Butterfly Blue Pea Rice shallots, coriander, supergarlicfie…" at bounding box center [644, 164] width 624 height 179
click at [758, 129] on span "Garlic Confit Aglio Olio" at bounding box center [746, 130] width 152 height 15
click at [663, 129] on input "Garlic Confit Aglio Olio super garlicfied oil, slow baked cherry tomatoes, gard…" at bounding box center [657, 130] width 13 height 13
radio input "true"
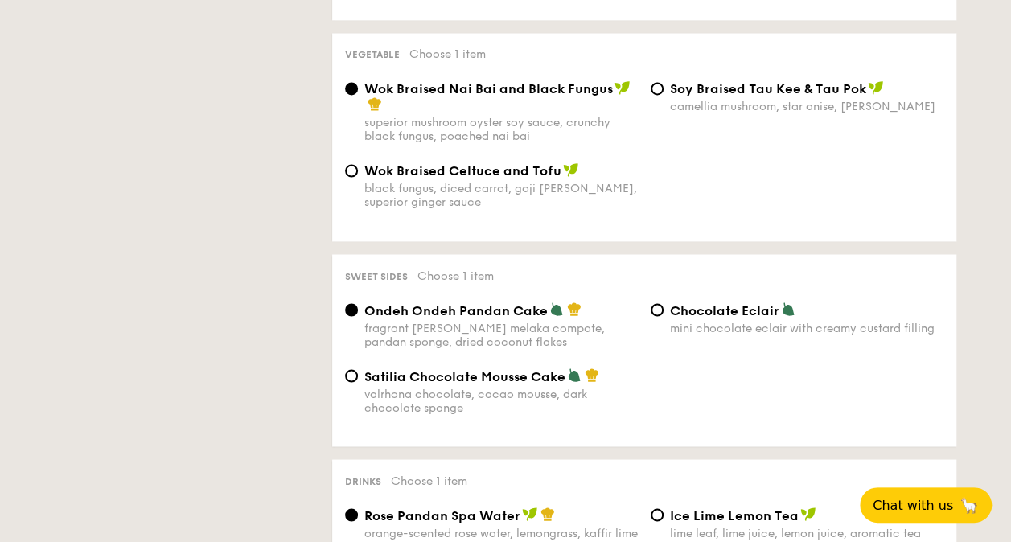
scroll to position [1287, 0]
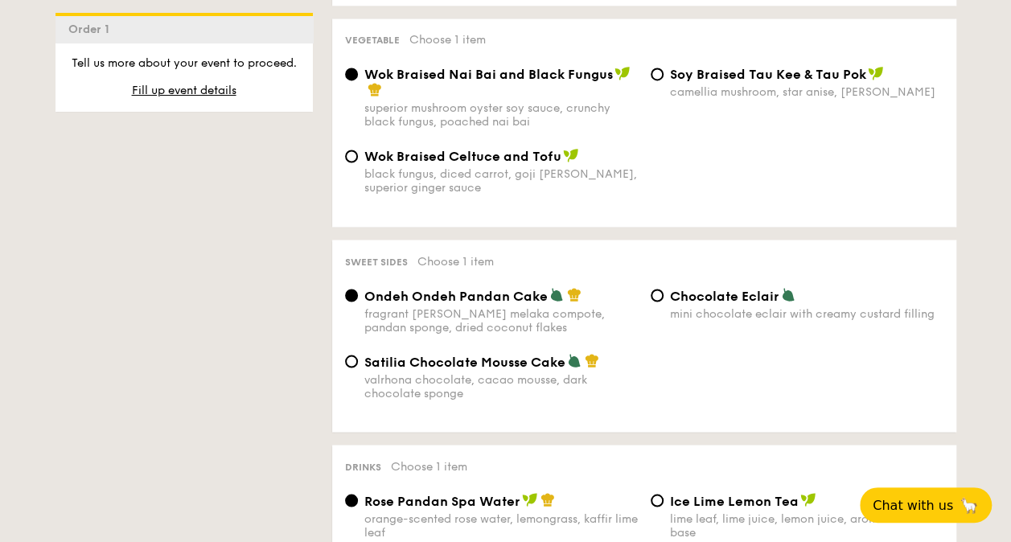
click at [758, 295] on span "Chocolate Eclair" at bounding box center [724, 295] width 109 height 15
click at [663, 295] on input "Chocolate Eclair mini chocolate eclair with creamy custard filling" at bounding box center [657, 295] width 13 height 13
radio input "true"
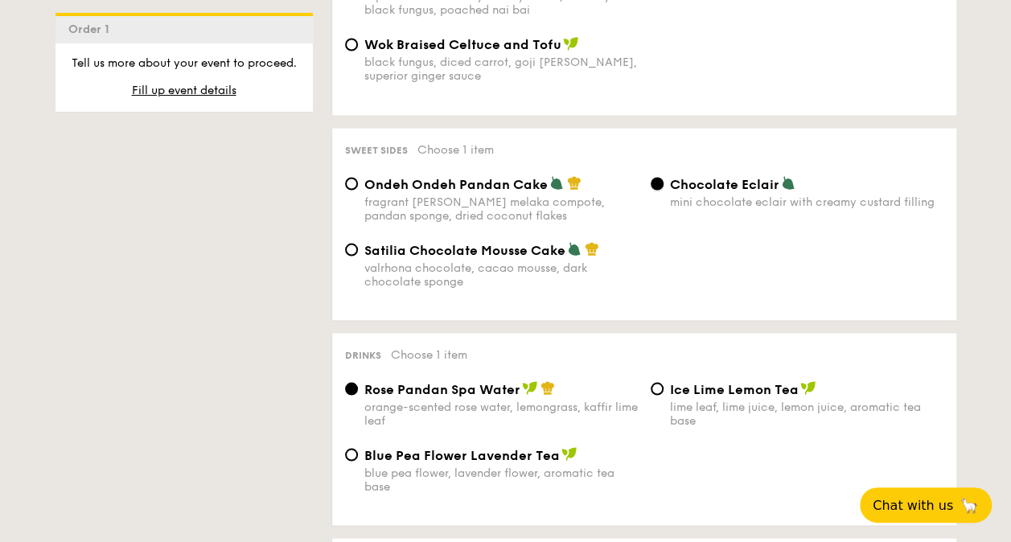
scroll to position [1448, 0]
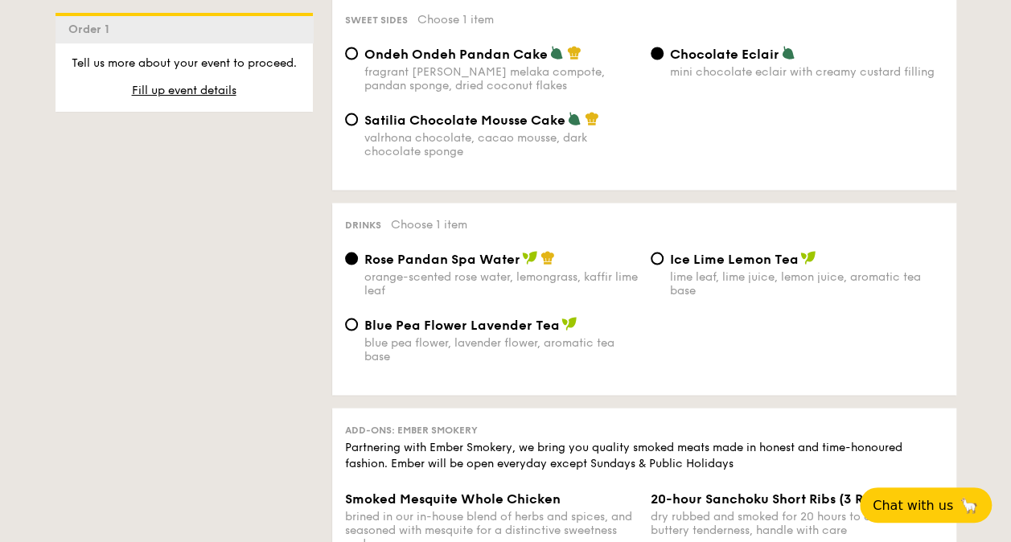
click at [455, 344] on div "blue pea flower, lavender flower, aromatic tea base" at bounding box center [500, 349] width 273 height 27
click at [358, 331] on input "Blue Pea Flower Lavender Tea blue pea flower, lavender flower, aromatic tea base" at bounding box center [351, 324] width 13 height 13
radio input "true"
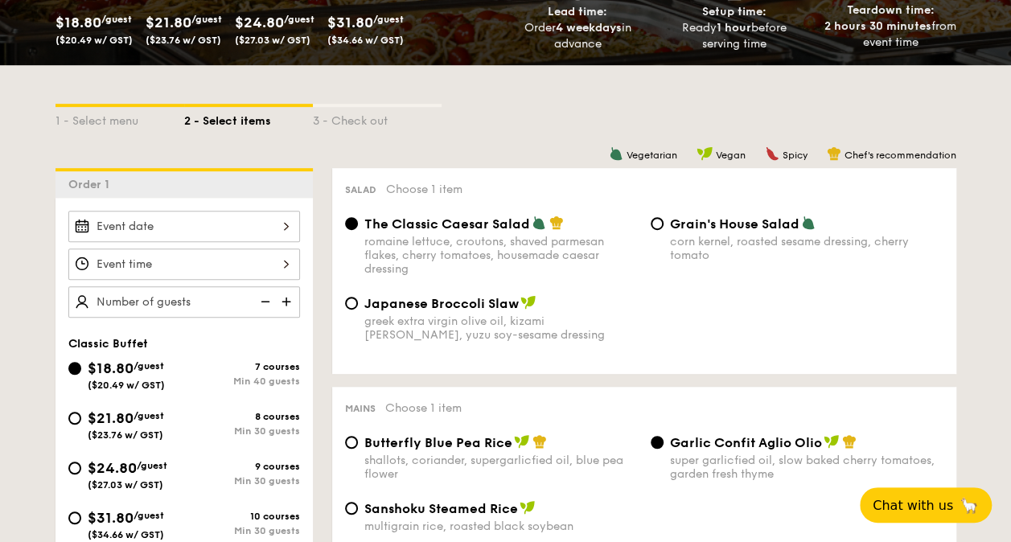
scroll to position [322, 0]
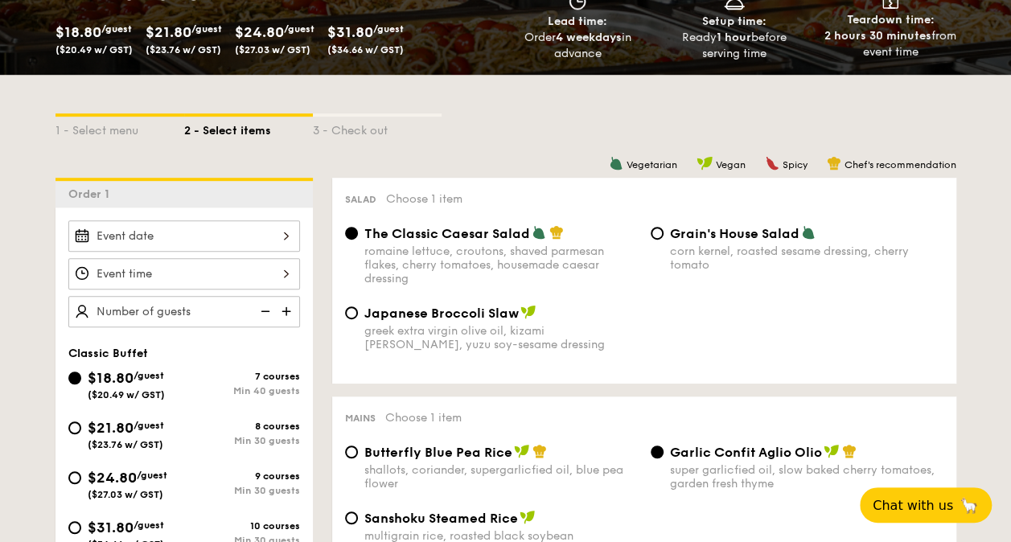
click at [187, 236] on div at bounding box center [184, 235] width 232 height 31
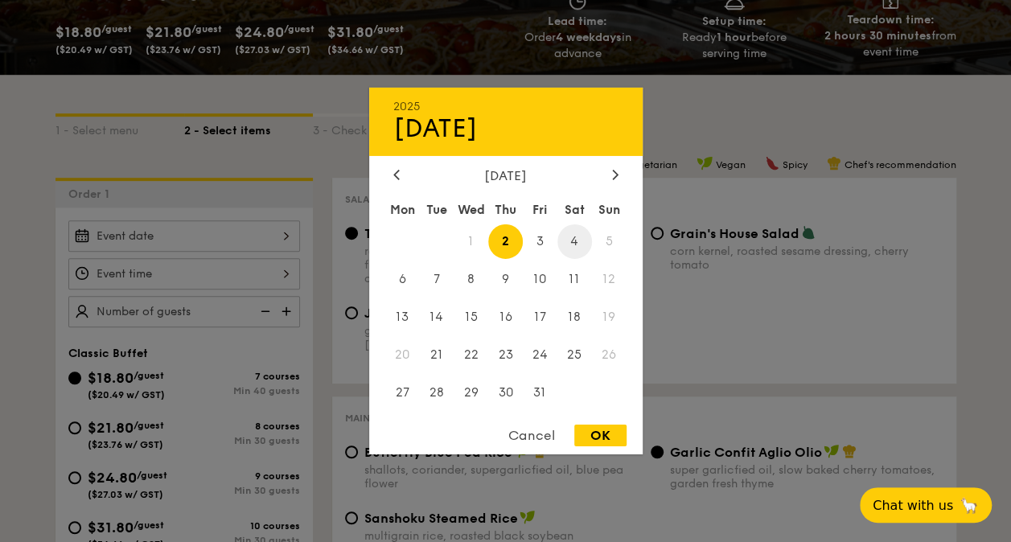
click at [569, 238] on span "4" at bounding box center [574, 241] width 35 height 35
click at [207, 278] on div at bounding box center [505, 271] width 1011 height 542
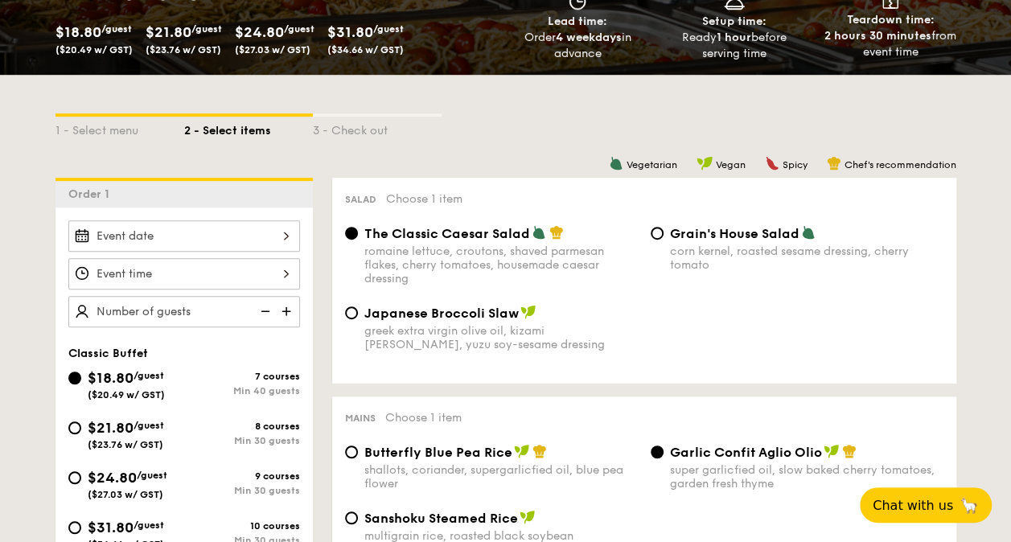
click at [222, 235] on div at bounding box center [184, 235] width 232 height 31
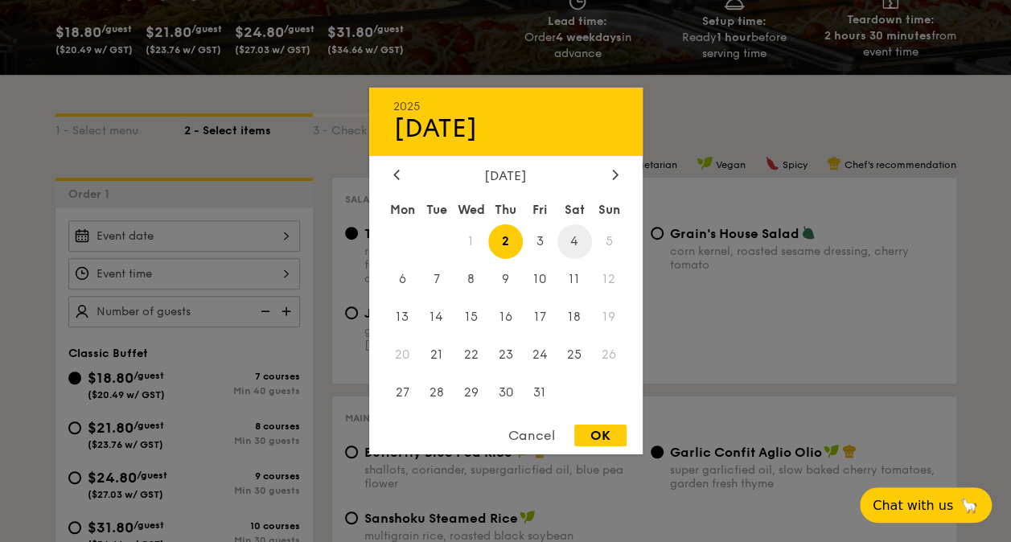
click at [584, 236] on span "4" at bounding box center [574, 241] width 35 height 35
click at [607, 435] on div "OK" at bounding box center [600, 436] width 52 height 22
type input "[DATE]"
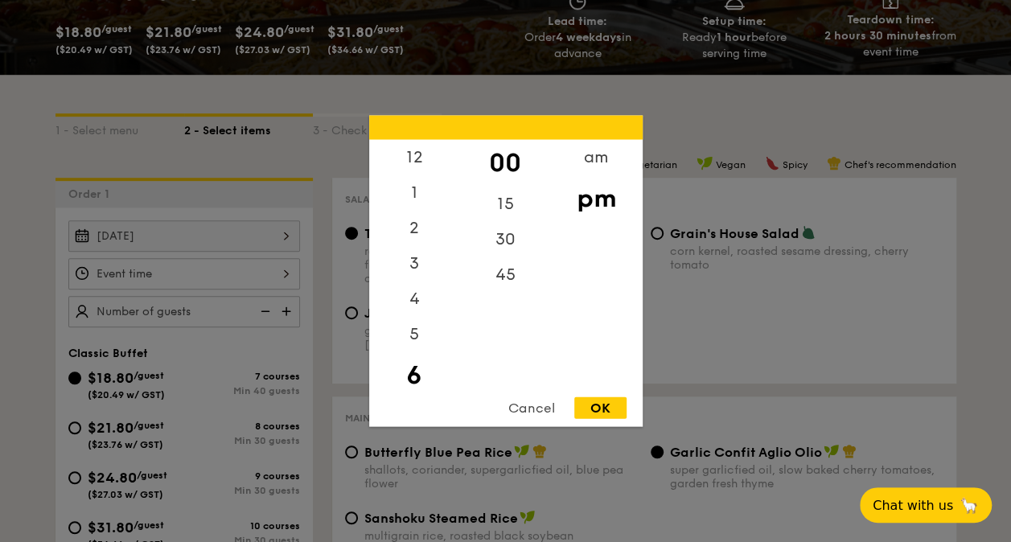
click at [139, 272] on div "12 1 2 3 4 5 6 7 8 9 10 11 00 15 30 45 am pm Cancel OK" at bounding box center [184, 273] width 232 height 31
click at [420, 161] on div "12" at bounding box center [414, 163] width 91 height 47
click at [499, 249] on div "30" at bounding box center [505, 245] width 91 height 47
click at [608, 407] on div "OK" at bounding box center [600, 408] width 52 height 22
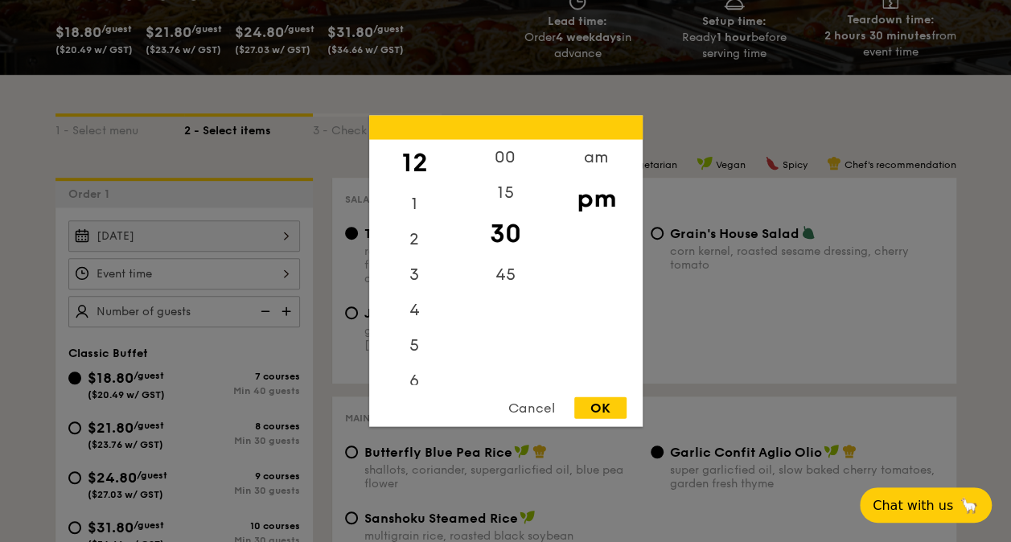
type input "12:30PM"
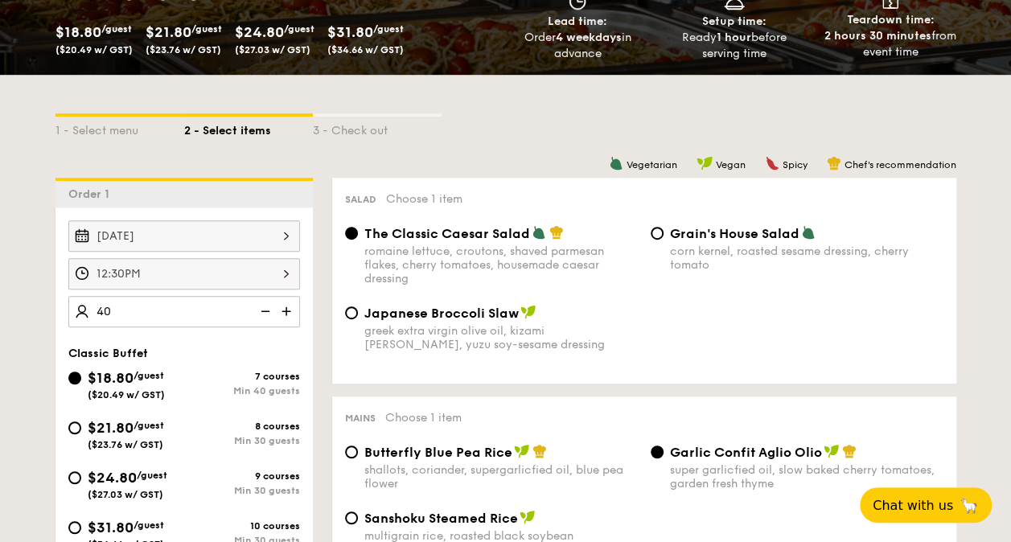
type input "40 guests"
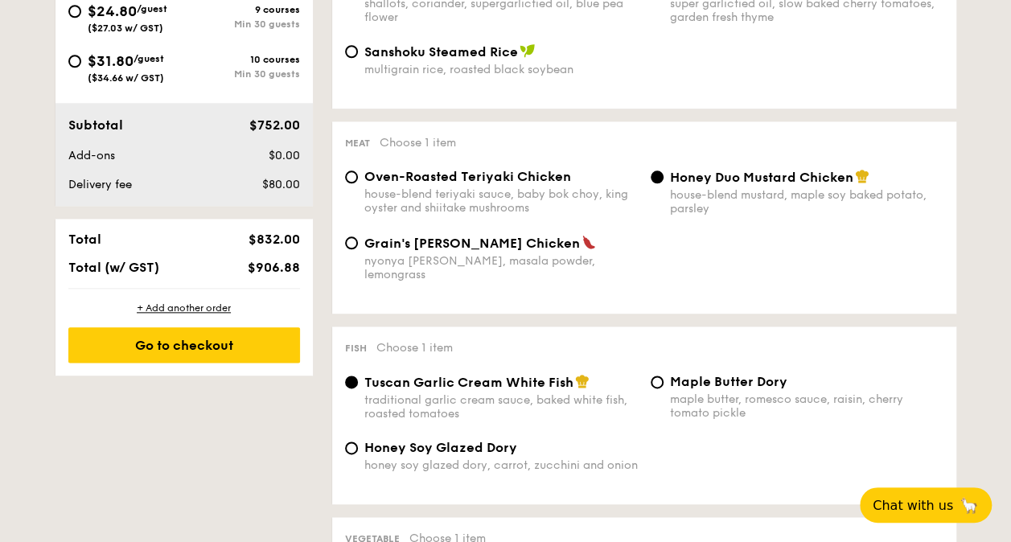
scroll to position [804, 0]
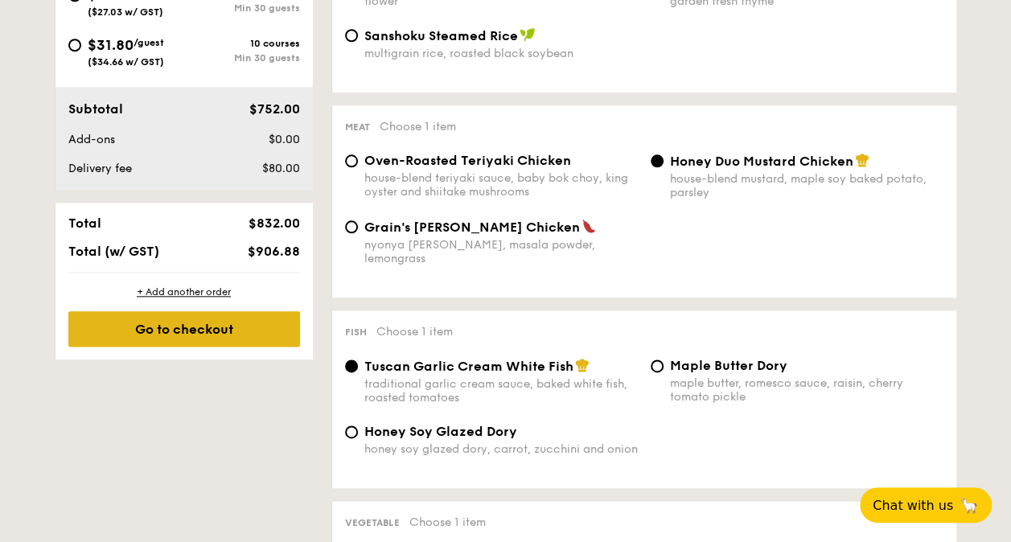
click at [233, 331] on div "Go to checkout" at bounding box center [184, 328] width 232 height 35
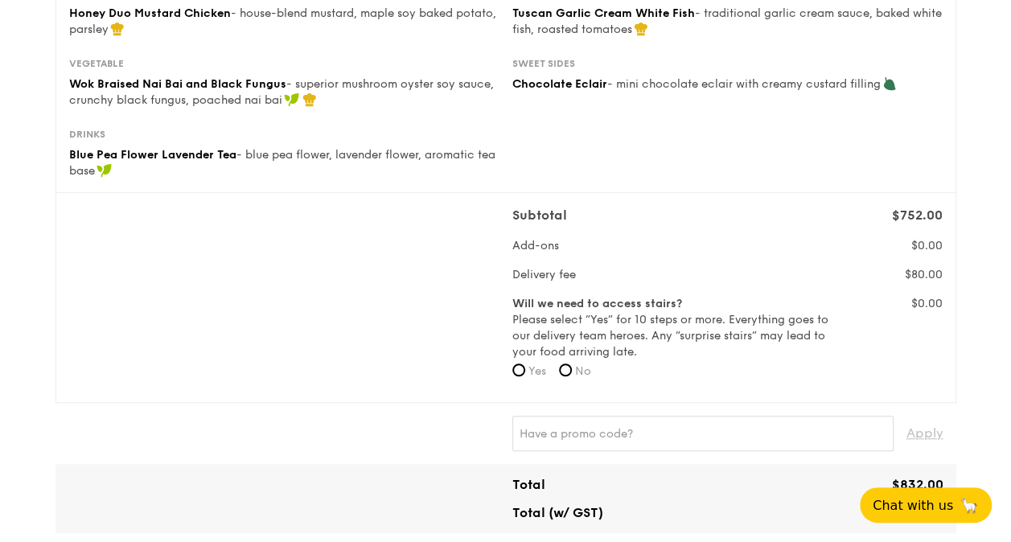
scroll to position [483, 0]
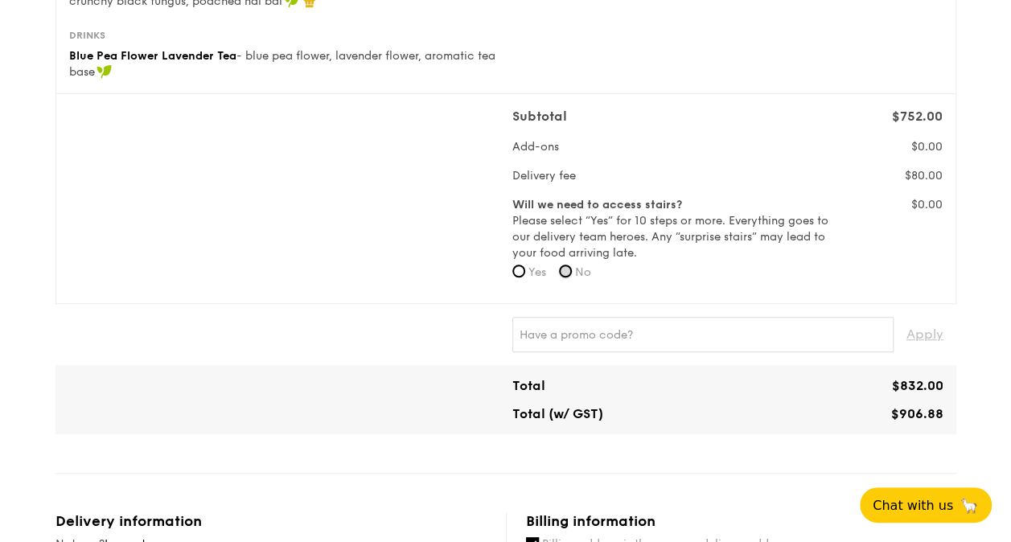
click at [568, 269] on input "No" at bounding box center [565, 271] width 13 height 13
radio input "true"
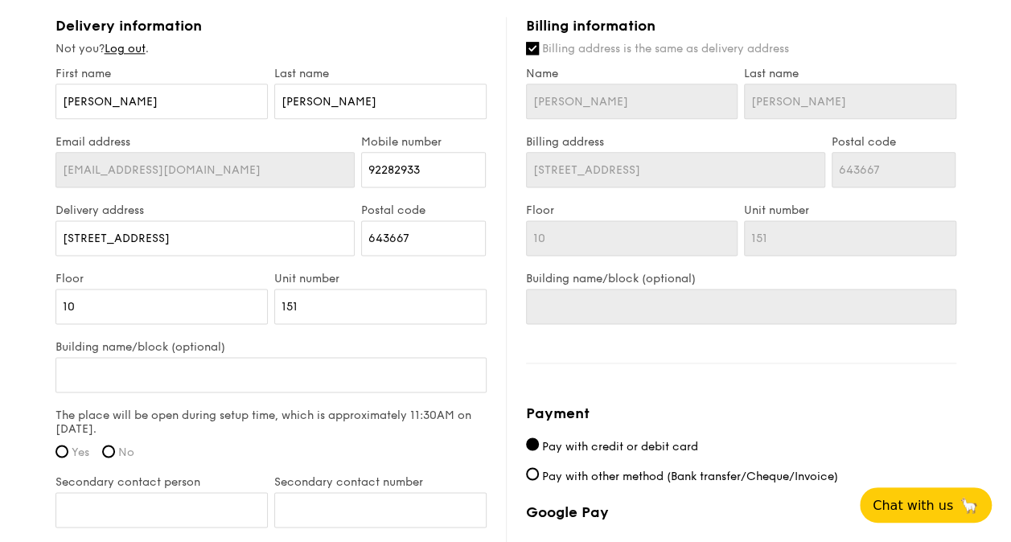
scroll to position [885, 0]
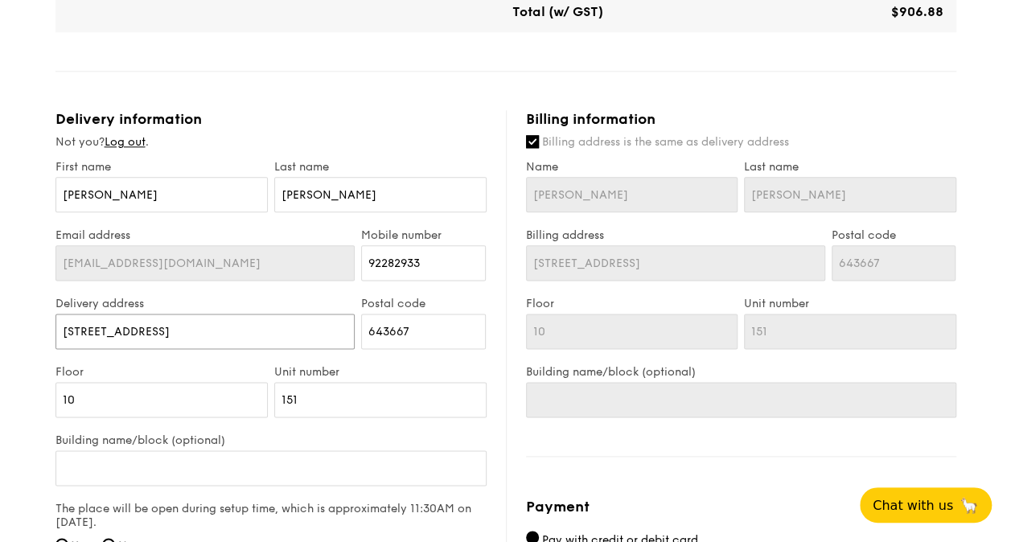
click at [280, 327] on input "[STREET_ADDRESS]" at bounding box center [205, 331] width 300 height 35
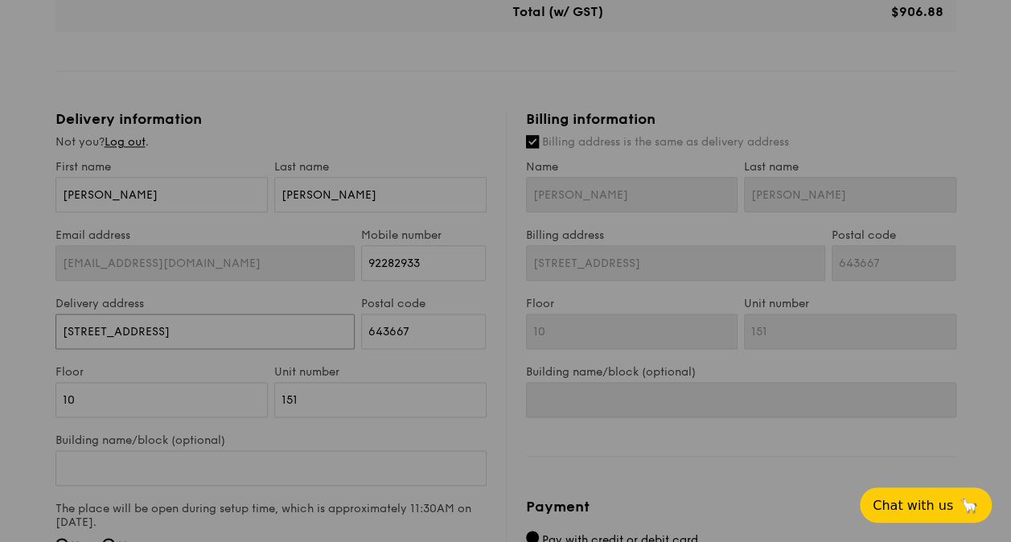
click at [280, 327] on input "[STREET_ADDRESS]" at bounding box center [205, 331] width 300 height 35
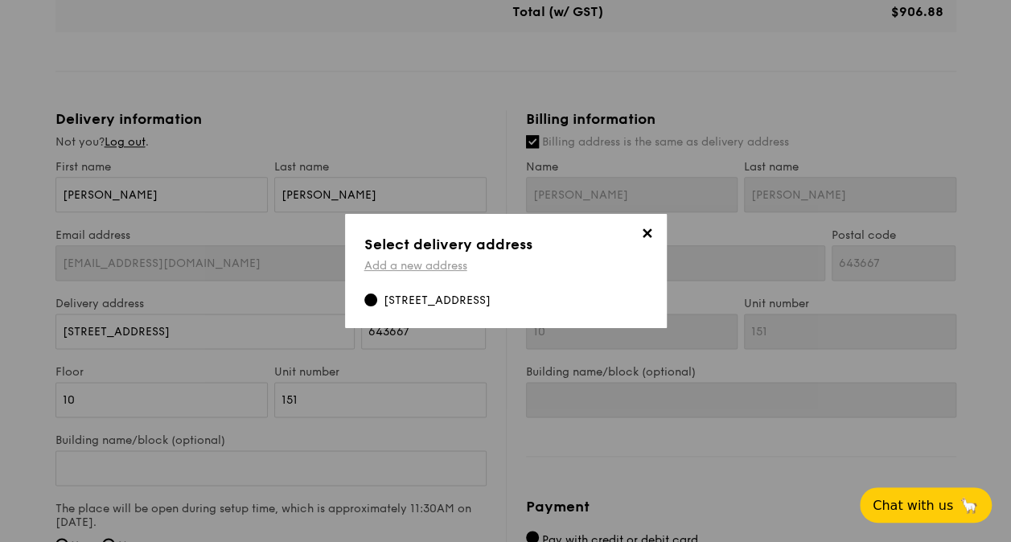
click at [409, 267] on link "Add a new address" at bounding box center [415, 266] width 103 height 14
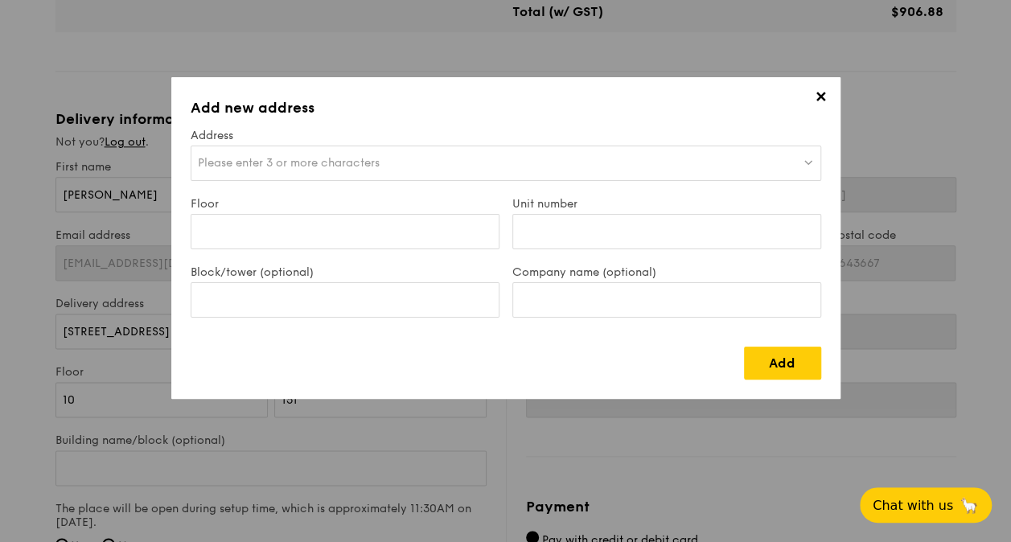
click at [401, 167] on div "Please enter 3 or more characters" at bounding box center [506, 163] width 631 height 35
type input "B"
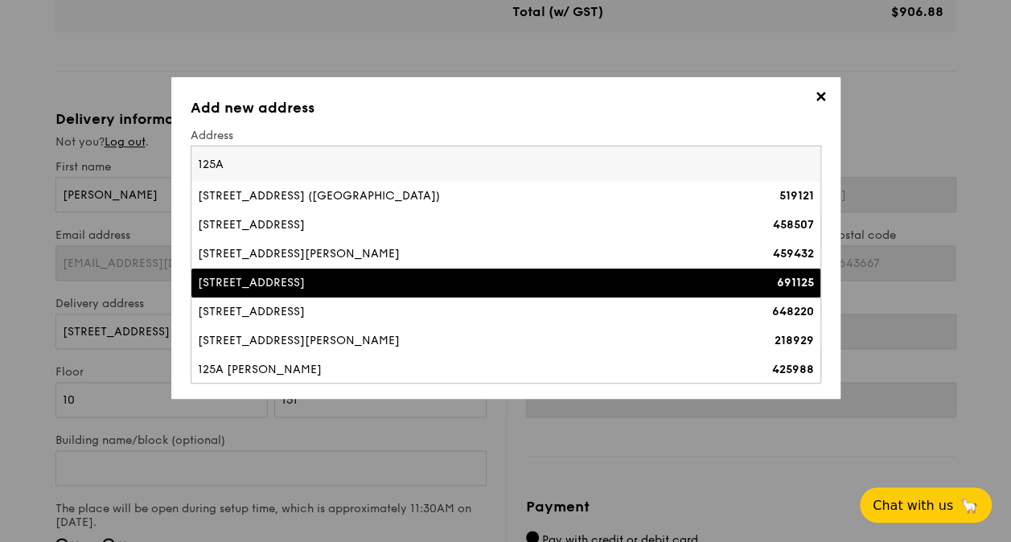
type input "125A"
click at [359, 275] on div "[STREET_ADDRESS]" at bounding box center [429, 283] width 462 height 16
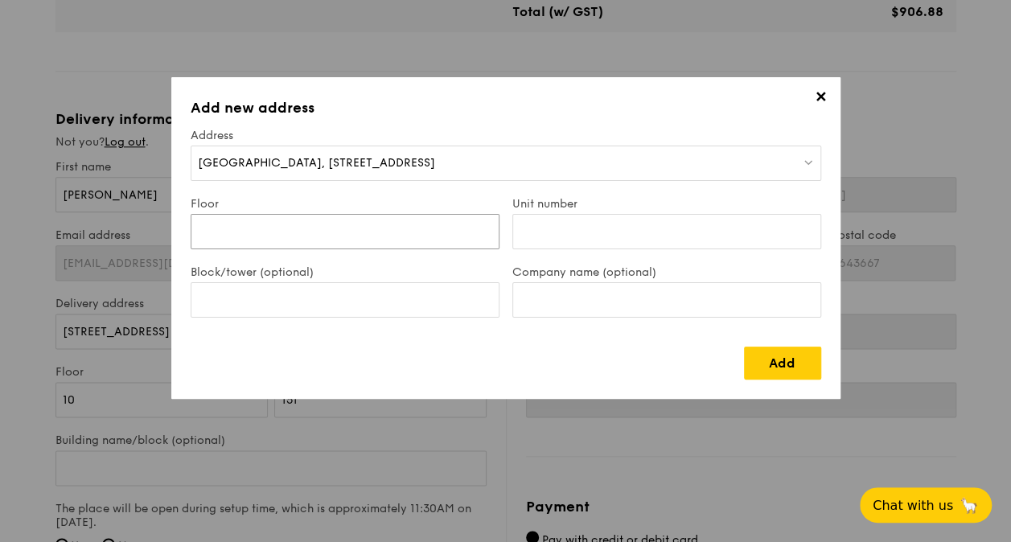
click at [340, 233] on input "Floor" at bounding box center [345, 231] width 309 height 35
type input "14"
click at [606, 236] on input "Unit number" at bounding box center [666, 231] width 309 height 35
type input "267"
click at [409, 304] on input "Block/tower (optional)" at bounding box center [345, 299] width 309 height 35
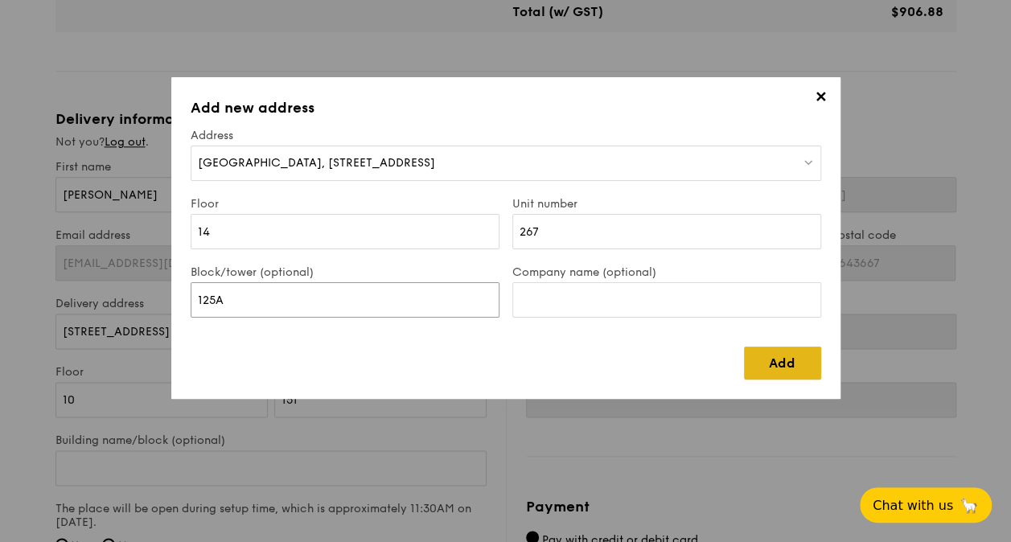
type input "125A"
click at [779, 365] on link "Add" at bounding box center [782, 363] width 77 height 33
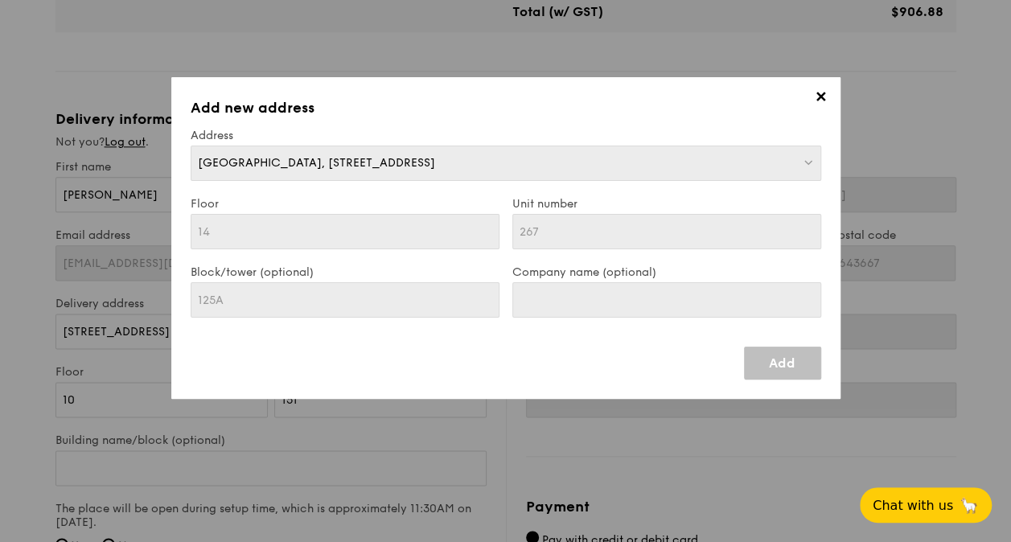
type input "[STREET_ADDRESS]"
type input "691125"
type input "14"
type input "267"
type input "125A"
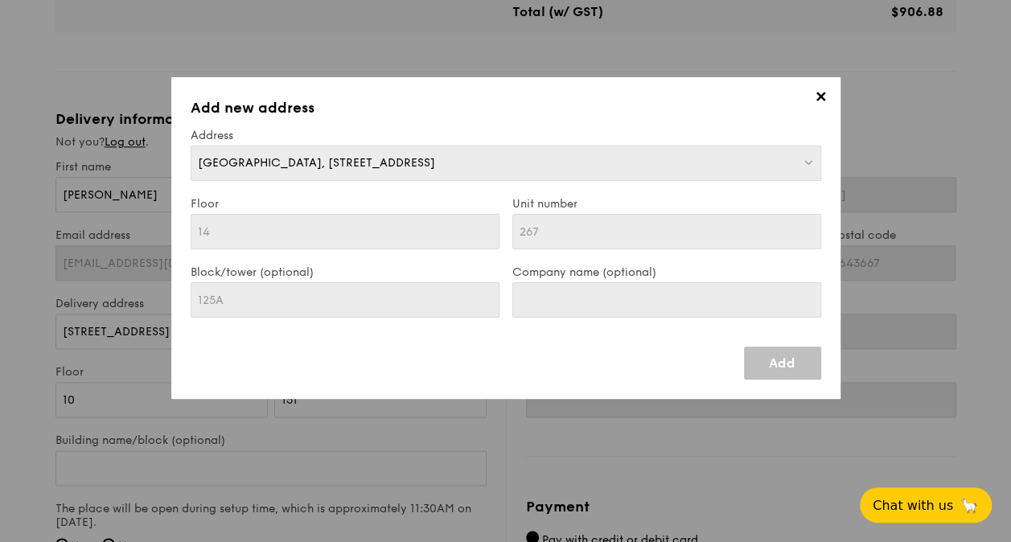
type input "[STREET_ADDRESS]"
type input "691125"
type input "14"
type input "267"
type input "125A"
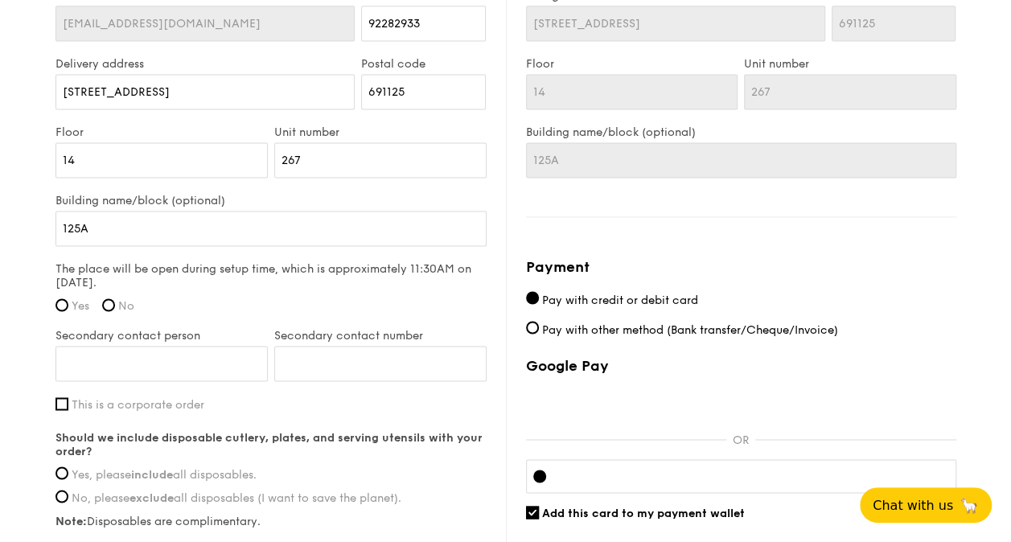
scroll to position [1126, 0]
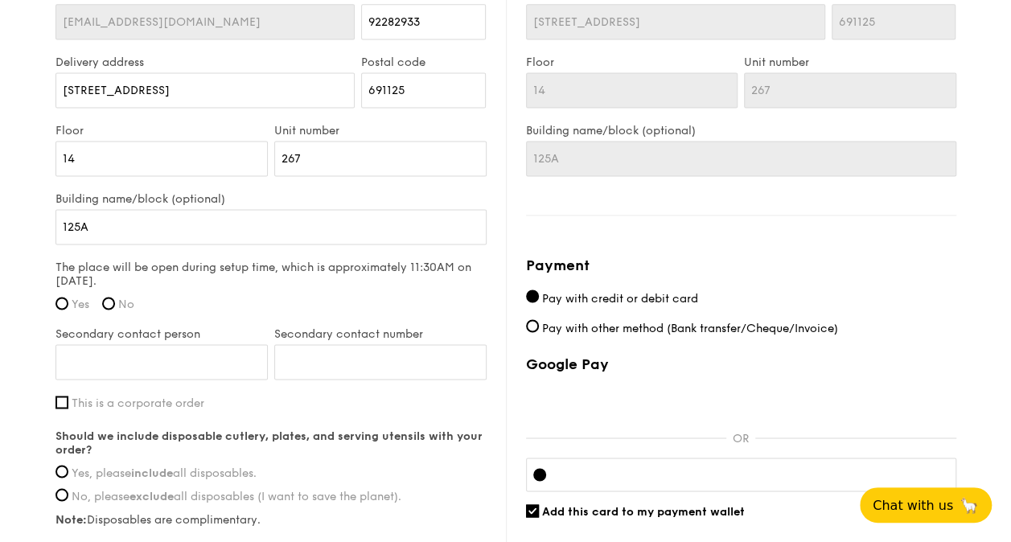
click at [69, 300] on label "Yes" at bounding box center [72, 305] width 34 height 14
click at [68, 300] on input "Yes" at bounding box center [61, 303] width 13 height 13
radio input "true"
click at [228, 354] on input "Secondary contact person" at bounding box center [161, 361] width 212 height 35
type input "Fion"
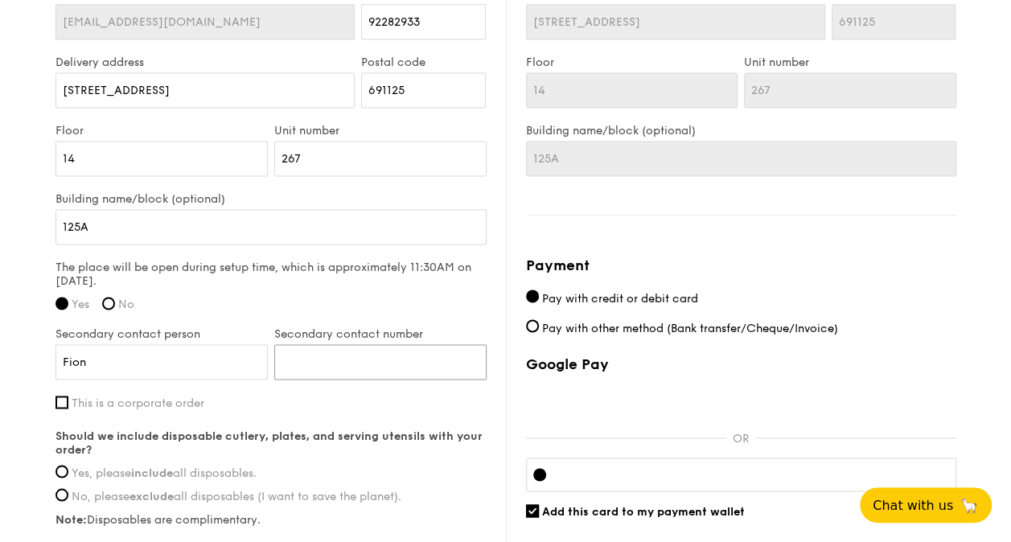
click at [342, 369] on input "Secondary contact number" at bounding box center [380, 361] width 212 height 35
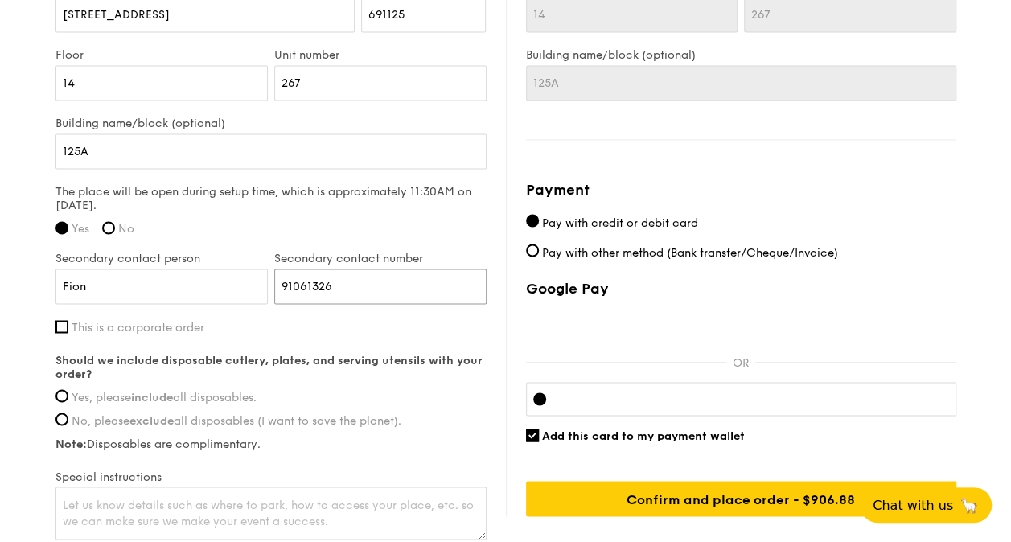
scroll to position [1287, 0]
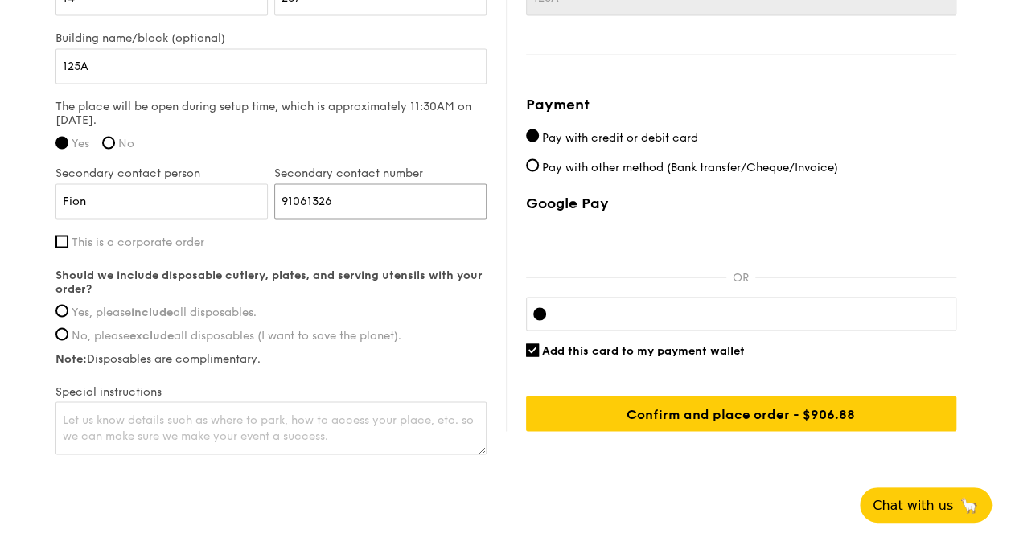
type input "91061326"
click at [115, 310] on span "Yes, please include all disposables." at bounding box center [164, 312] width 185 height 14
click at [68, 310] on input "Yes, please include all disposables." at bounding box center [61, 310] width 13 height 13
radio input "true"
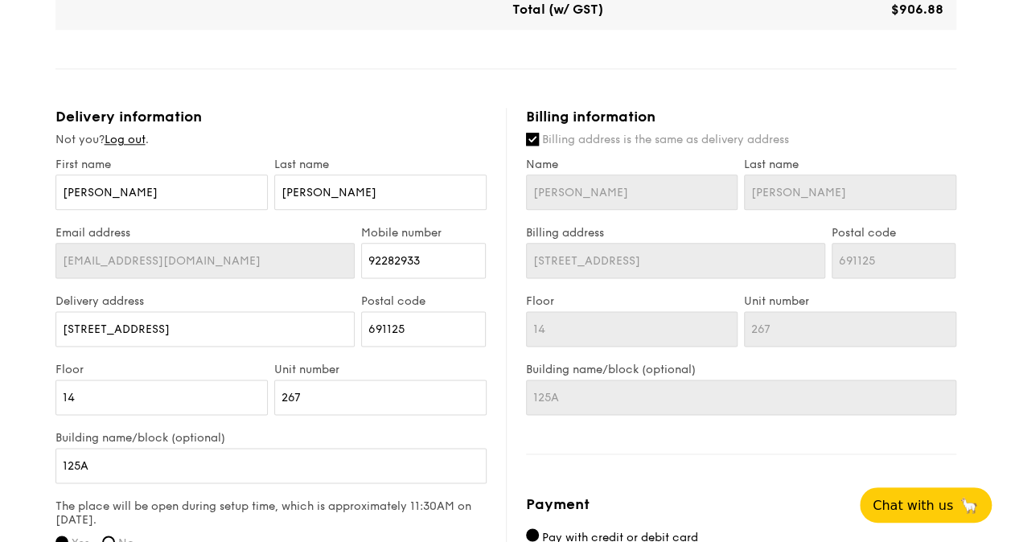
scroll to position [885, 0]
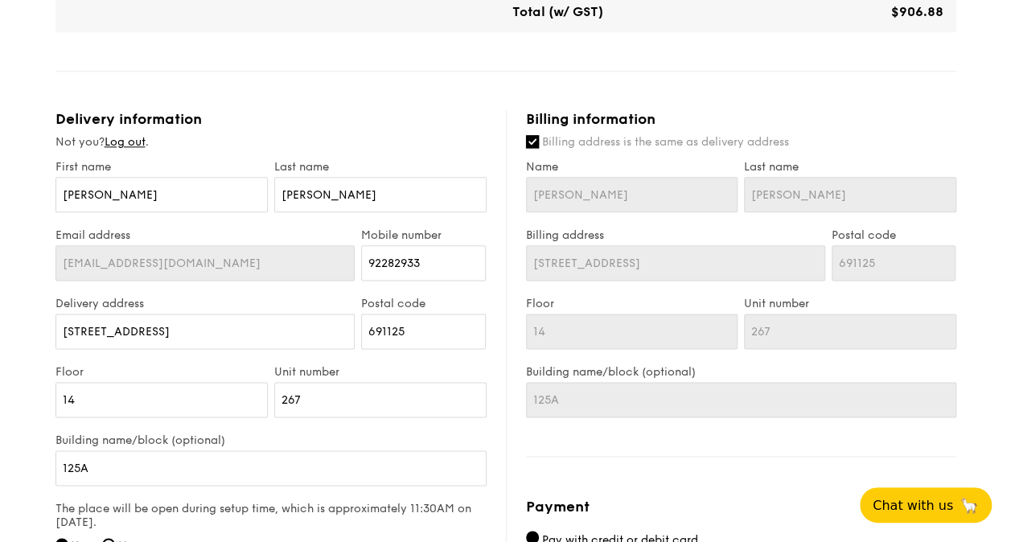
click at [532, 143] on input "Billing address is the same as delivery address" at bounding box center [532, 141] width 13 height 13
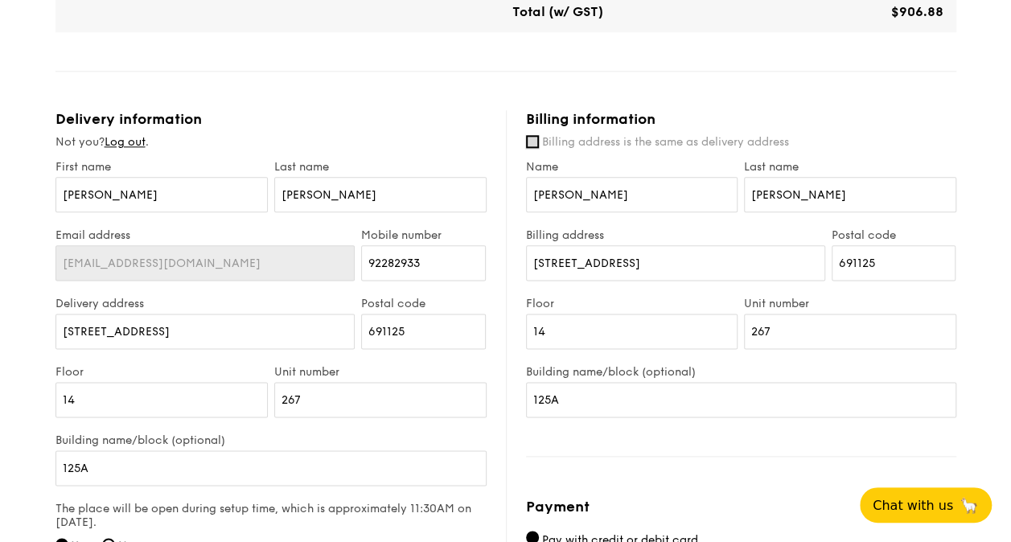
click at [532, 143] on input "Billing address is the same as delivery address" at bounding box center [532, 141] width 13 height 13
checkbox input "true"
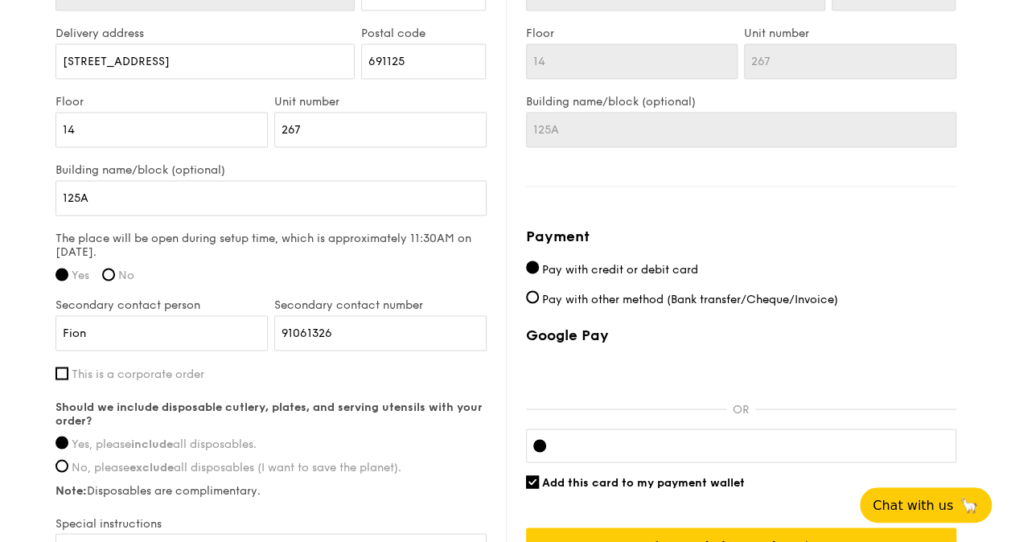
scroll to position [1326, 0]
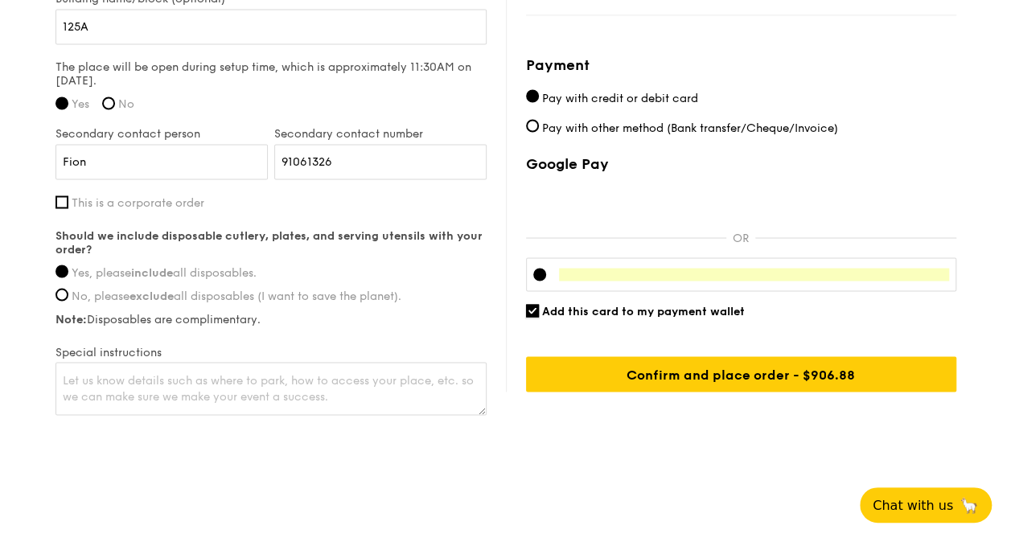
click at [529, 308] on input "Add this card to my payment wallet" at bounding box center [532, 310] width 13 height 13
checkbox input "false"
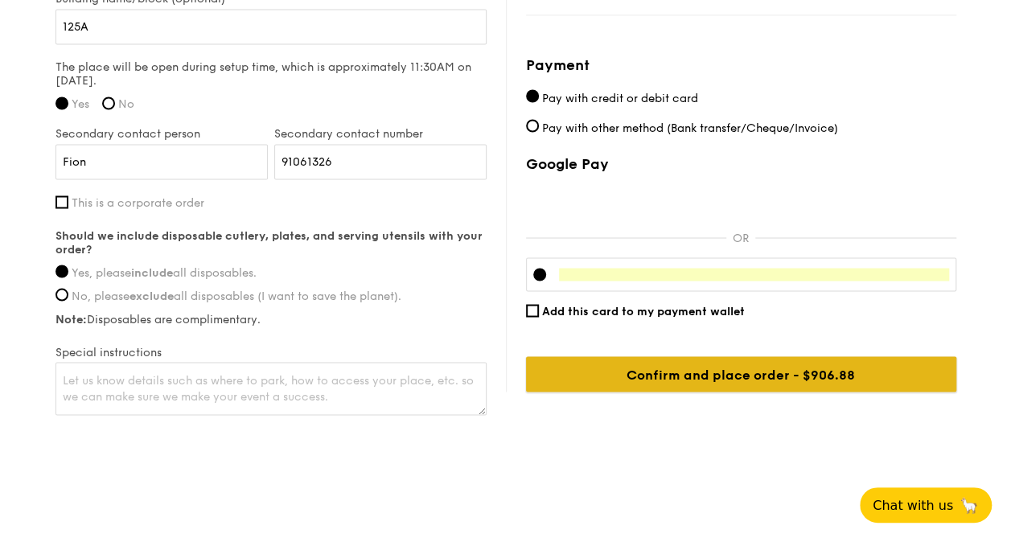
click at [659, 365] on input "Confirm and place order - $906.88" at bounding box center [741, 373] width 430 height 35
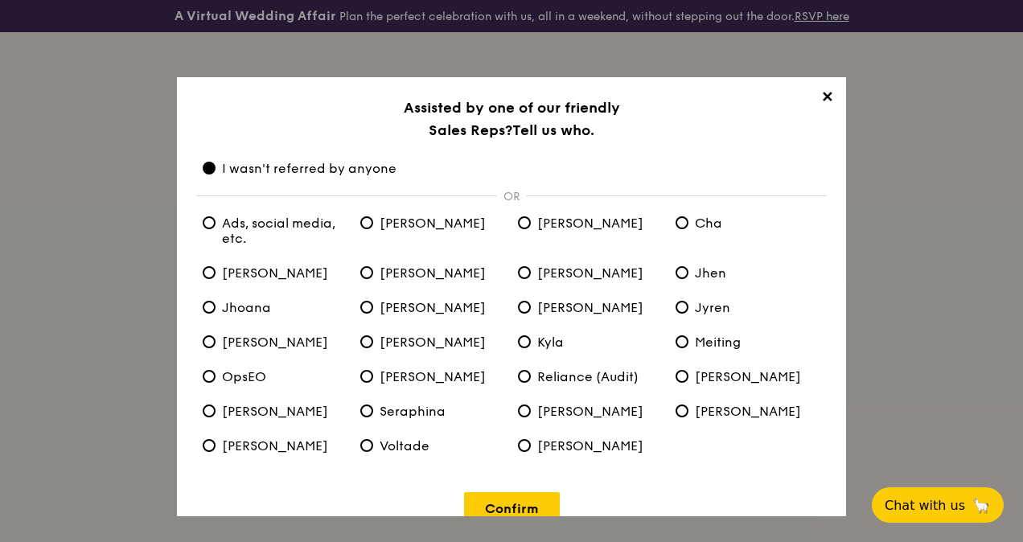
scroll to position [30, 0]
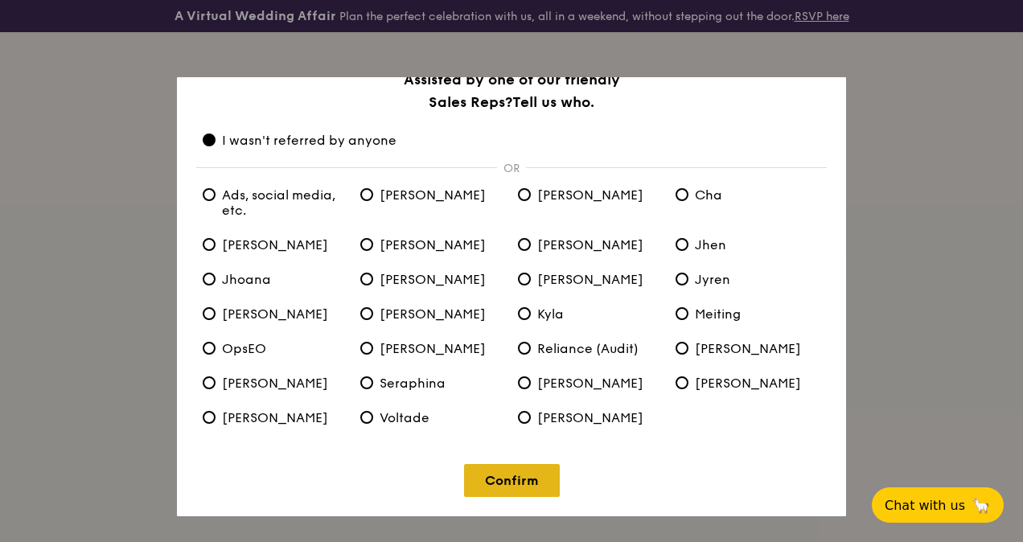
click at [498, 483] on link "Confirm" at bounding box center [512, 480] width 96 height 33
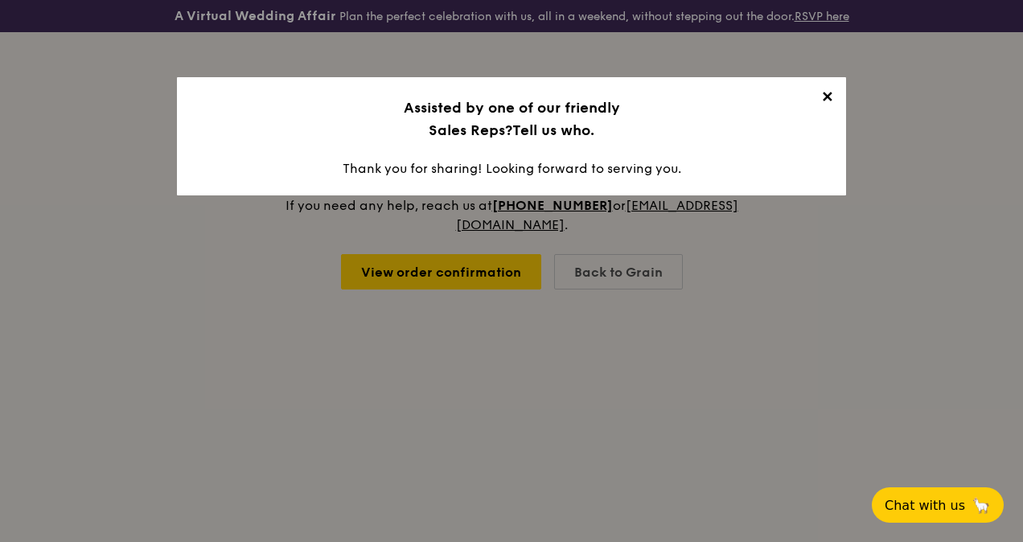
click at [828, 99] on span "✕" at bounding box center [826, 99] width 23 height 23
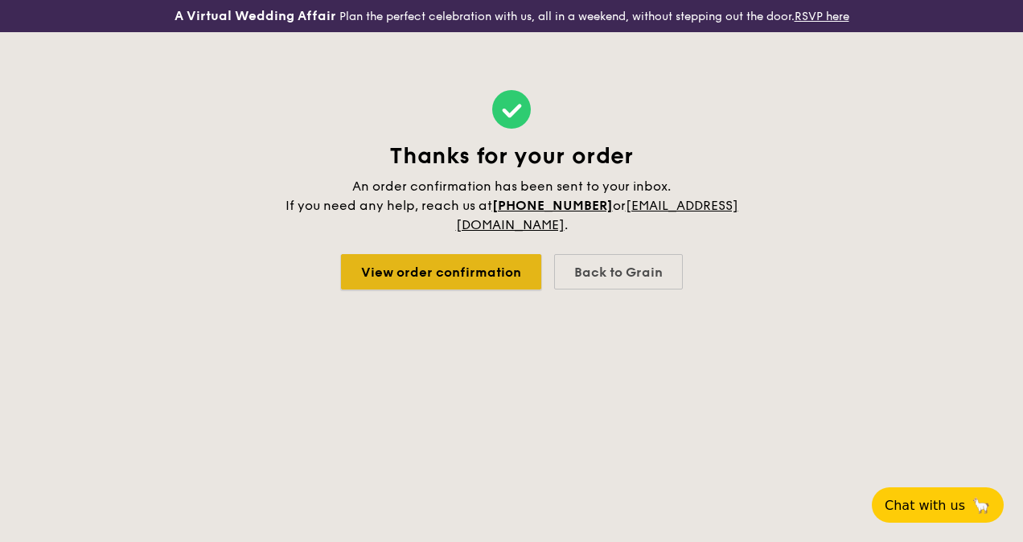
click at [413, 290] on link "View order confirmation" at bounding box center [441, 271] width 200 height 35
